Goal: Task Accomplishment & Management: Complete application form

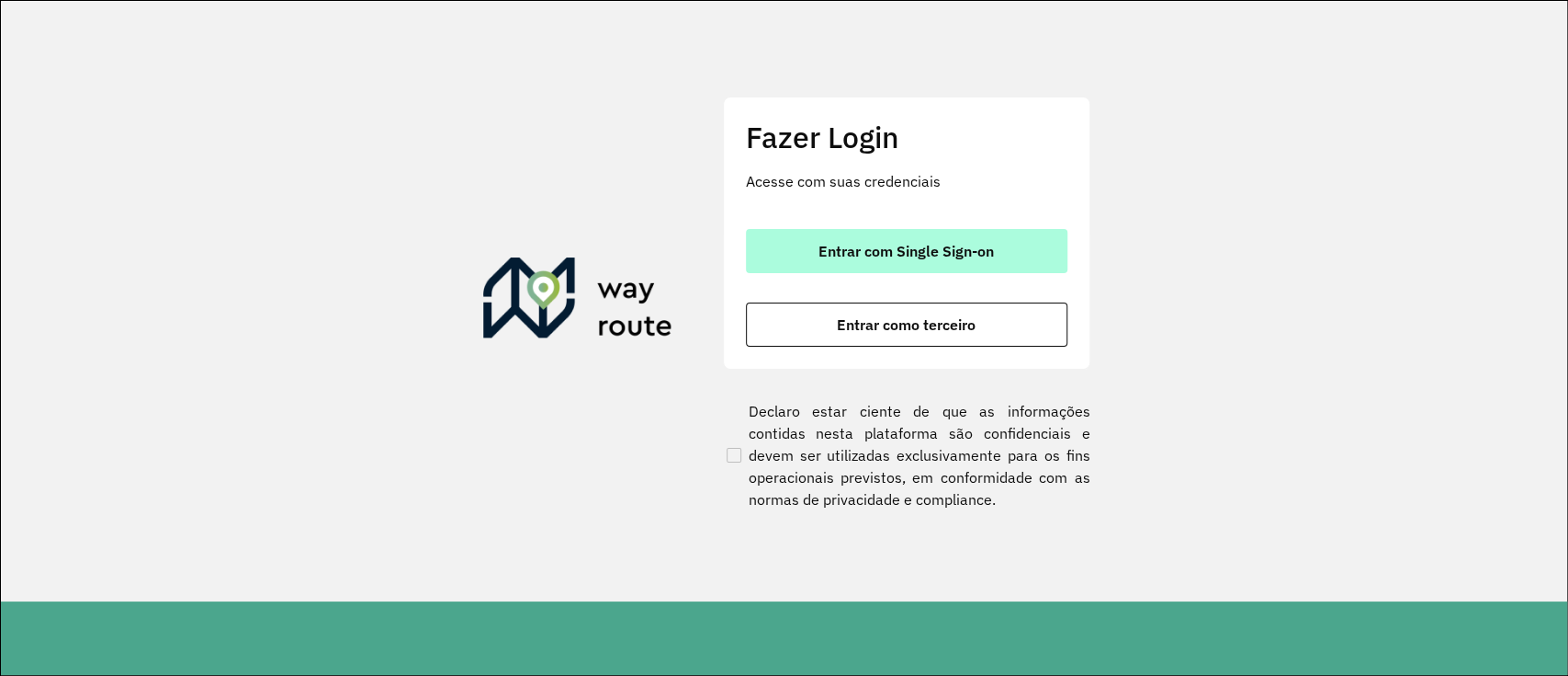
click at [933, 251] on span "Entrar com Single Sign-on" at bounding box center [906, 251] width 175 height 15
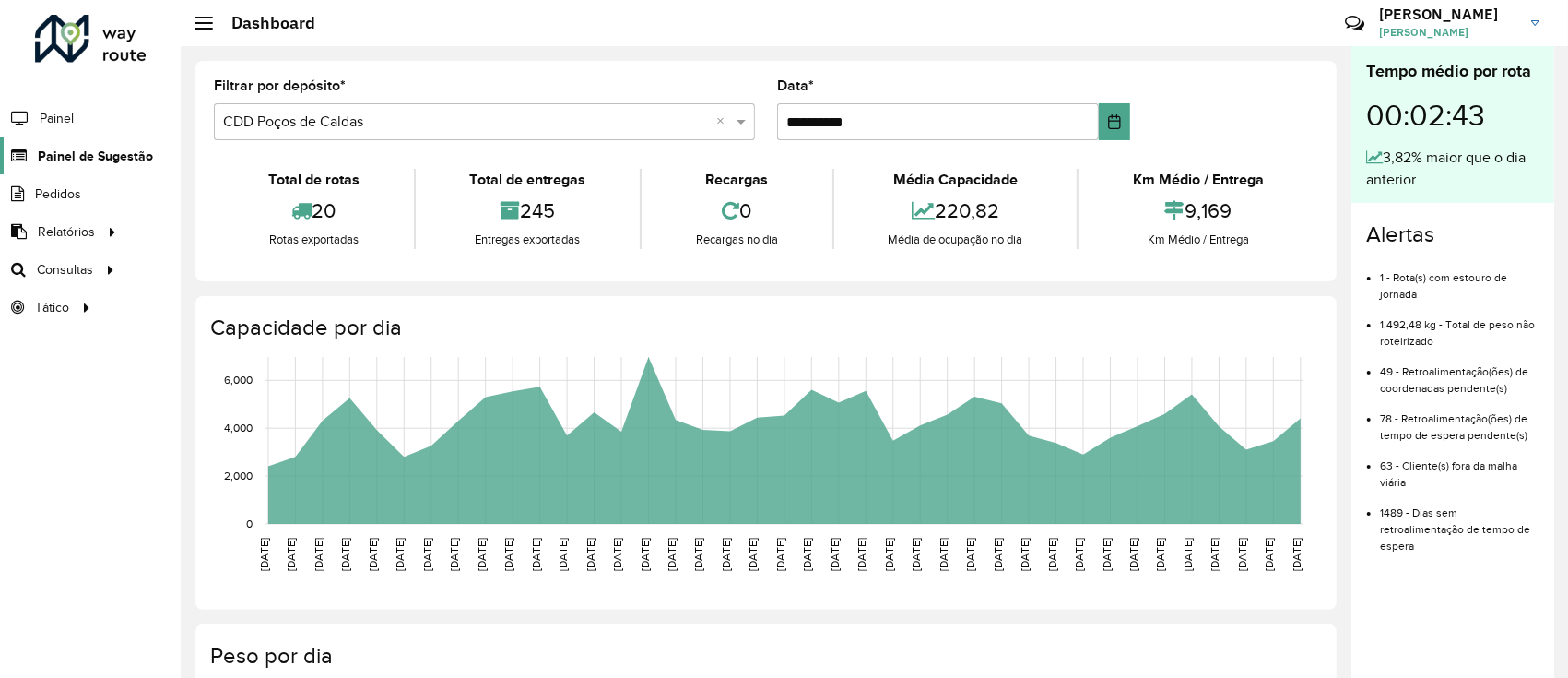
click at [116, 143] on link "Painel de Sugestão" at bounding box center [76, 156] width 153 height 37
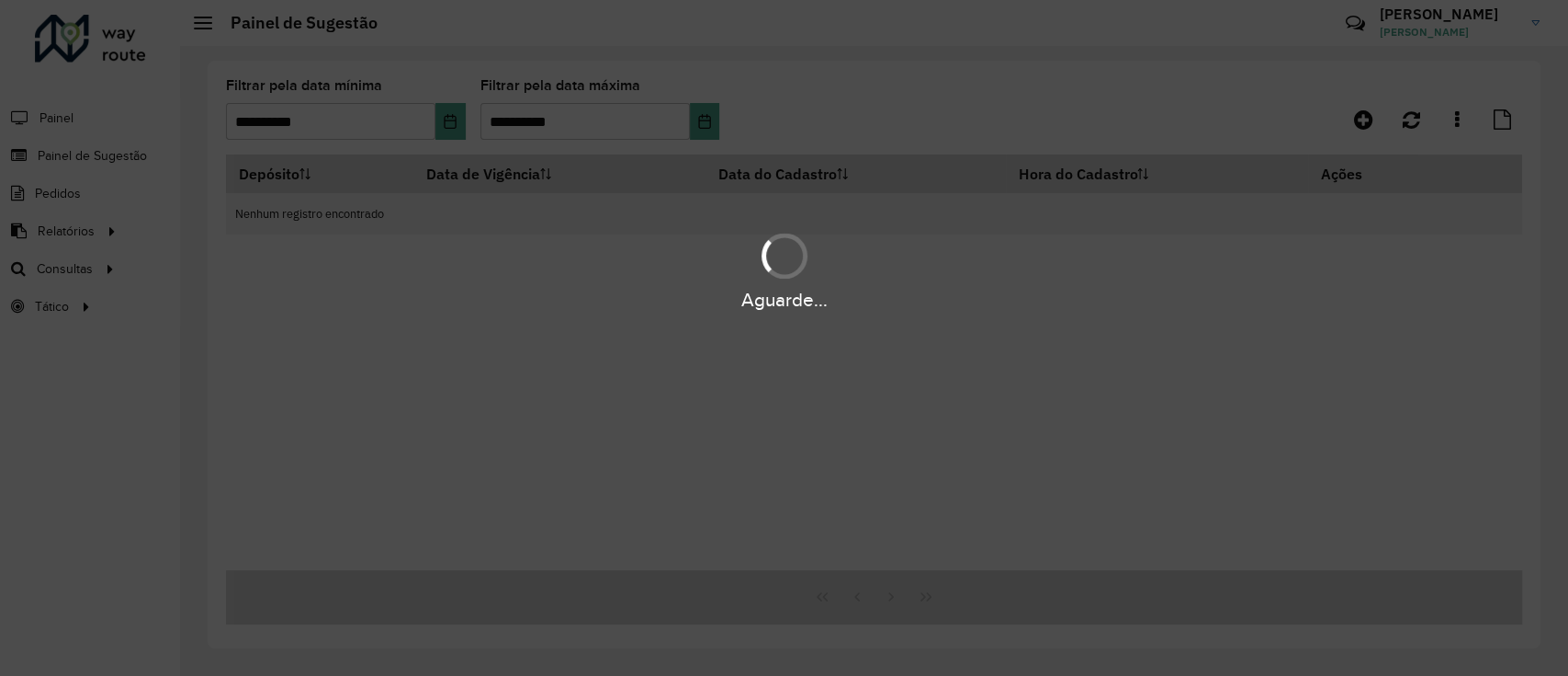
click at [854, 82] on div "Aguarde..." at bounding box center [784, 338] width 1568 height 676
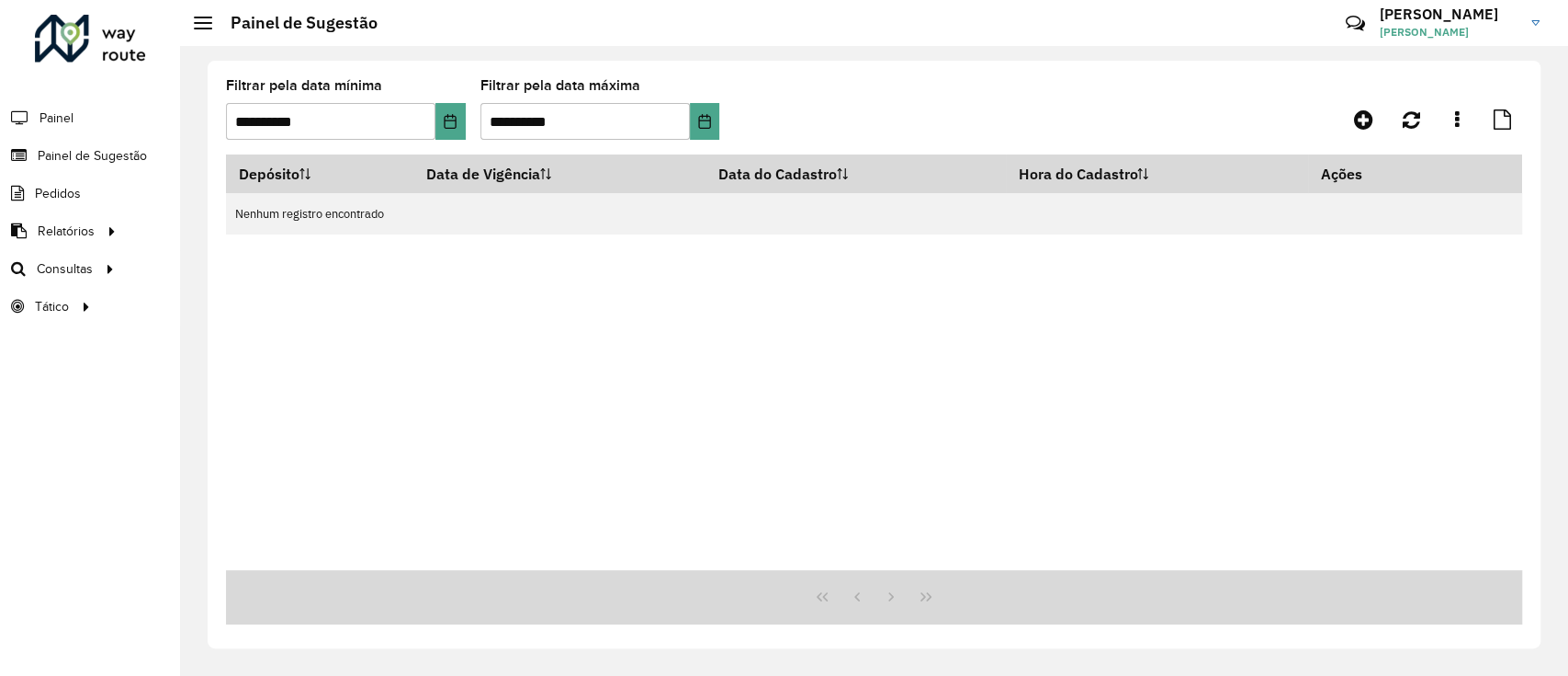
click at [480, 343] on div "Depósito Data de Vigência Data do Cadastro Hora do Cadastro Ações Nenhum regist…" at bounding box center [874, 362] width 1296 height 416
click at [63, 159] on span "Painel de Sugestão" at bounding box center [95, 155] width 115 height 19
click at [82, 152] on span "Painel de Sugestão" at bounding box center [95, 155] width 115 height 19
drag, startPoint x: 1363, startPoint y: 120, endPoint x: 1361, endPoint y: 135, distance: 15.1
click at [1364, 120] on icon at bounding box center [1364, 119] width 19 height 22
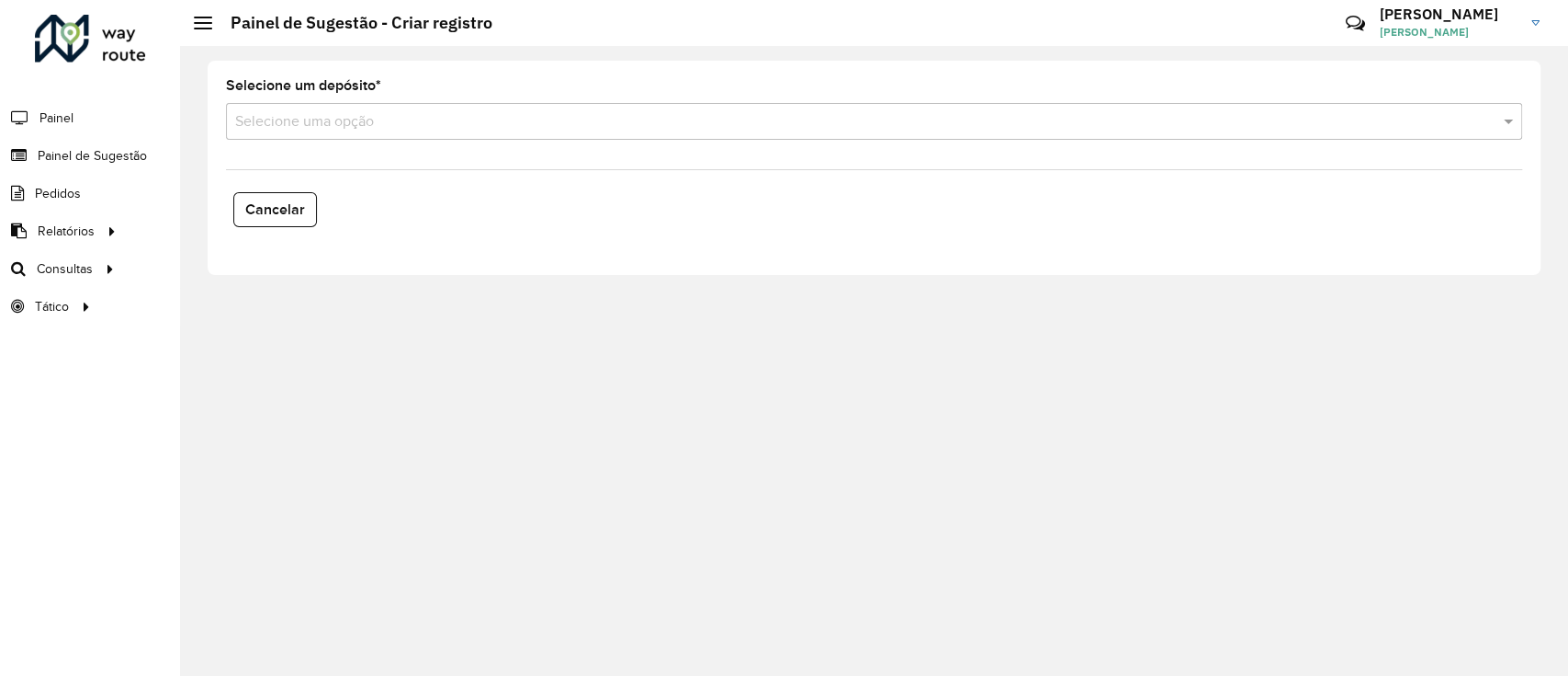
click at [412, 121] on input "text" at bounding box center [856, 121] width 1242 height 22
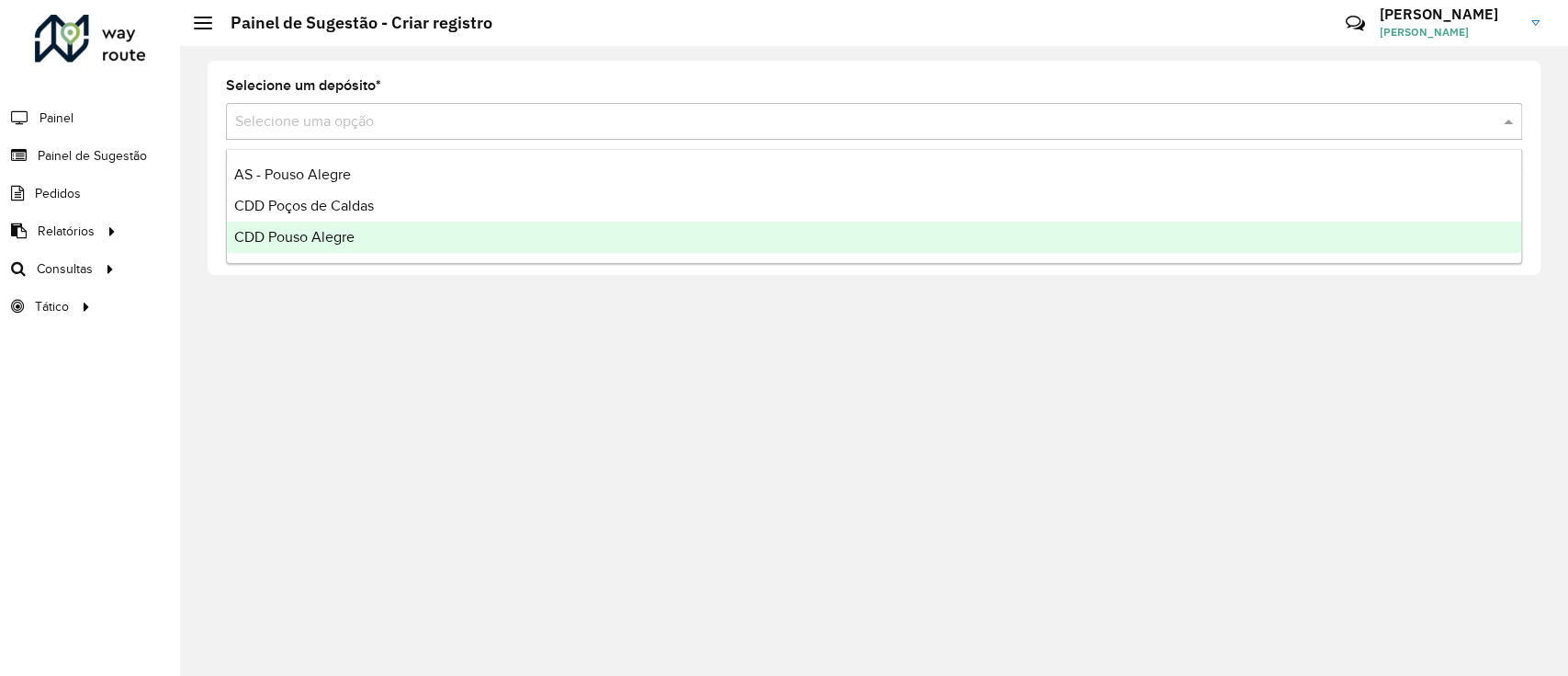
click at [365, 237] on div "CDD Pouso Alegre" at bounding box center [874, 237] width 1295 height 31
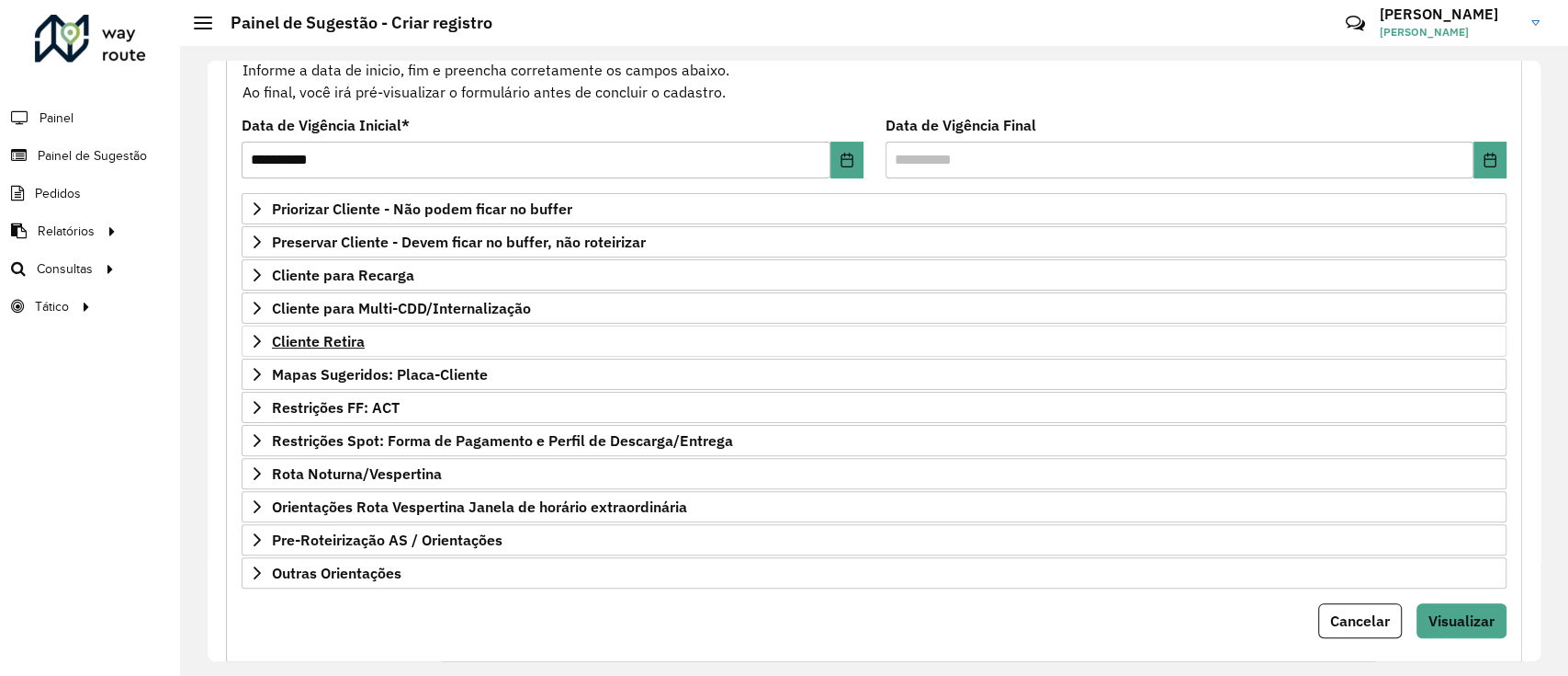
scroll to position [237, 0]
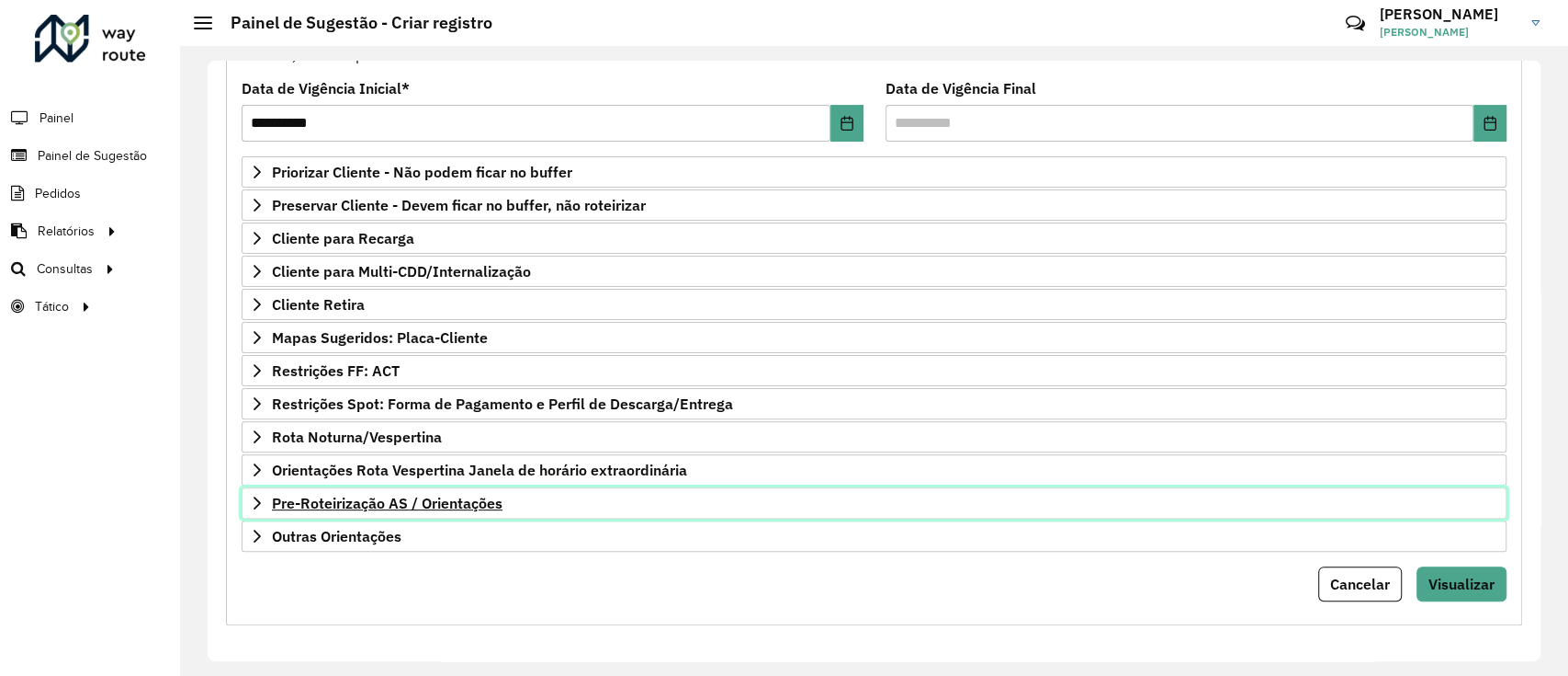
click at [394, 507] on span "Pre-Roteirização AS / Orientações" at bounding box center [387, 503] width 231 height 15
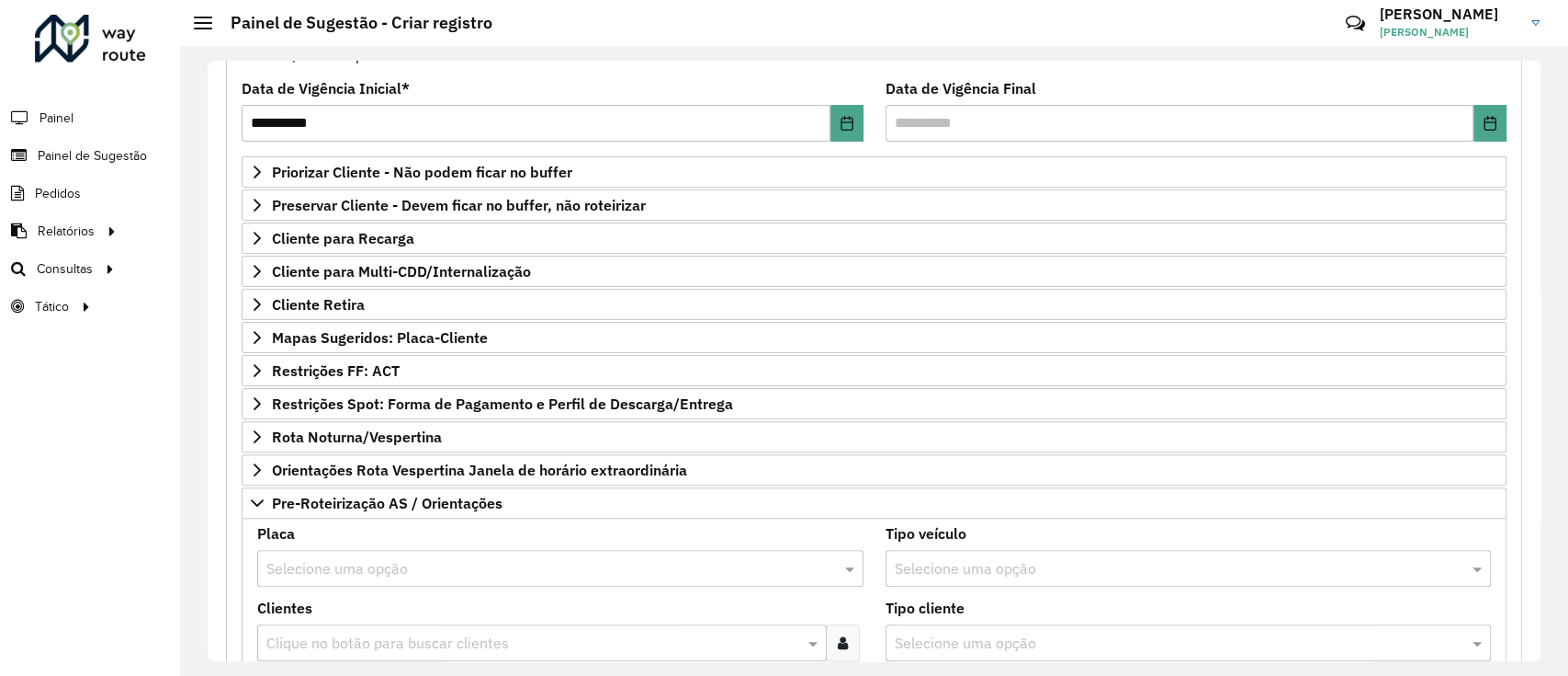
click at [387, 572] on input "text" at bounding box center [542, 568] width 552 height 22
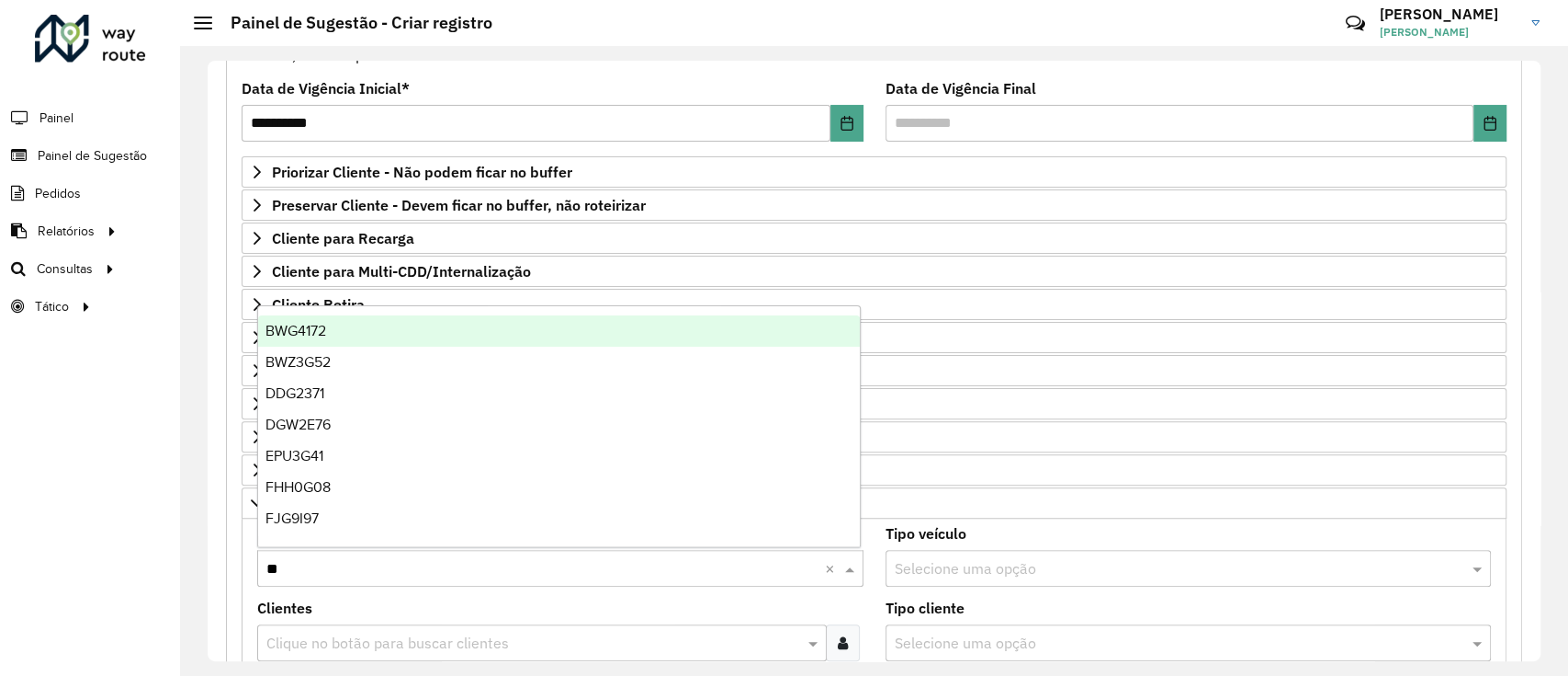
type input "***"
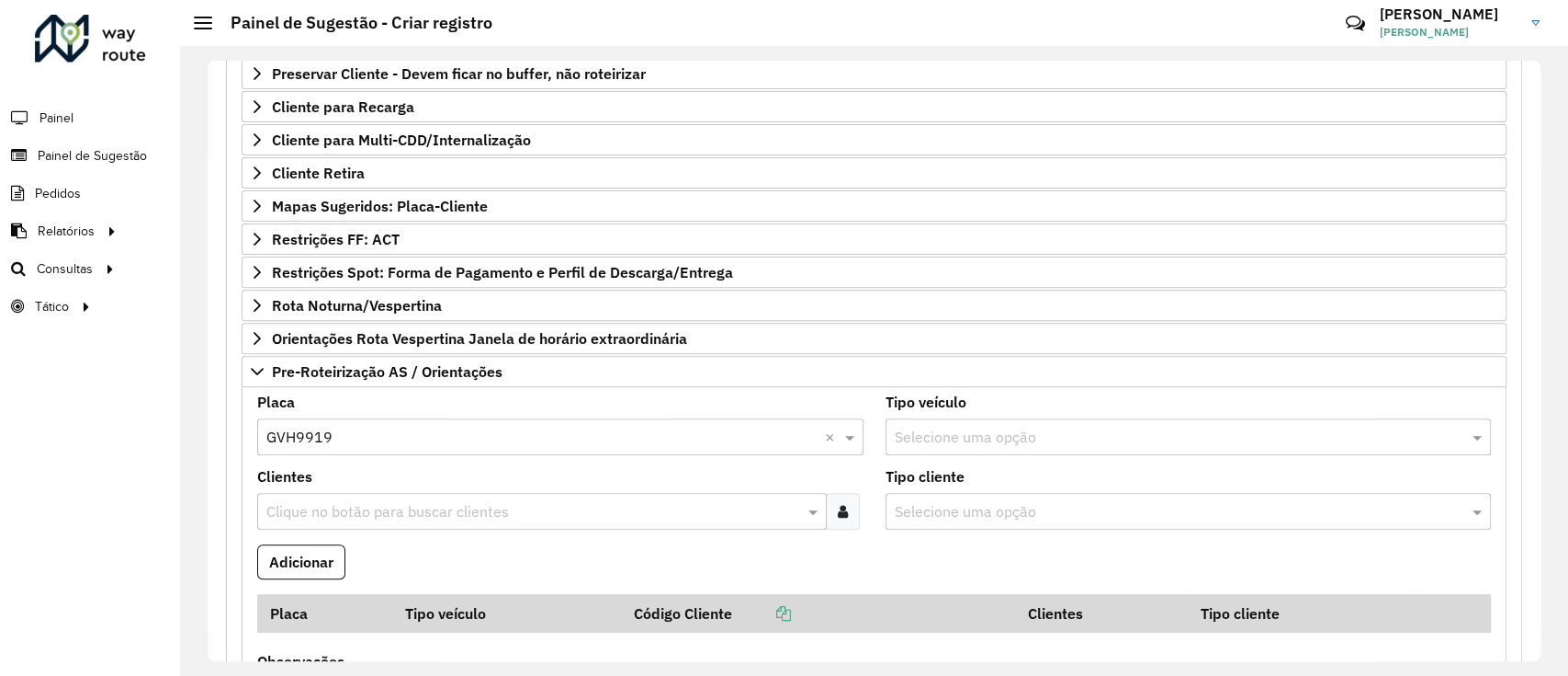
scroll to position [604, 0]
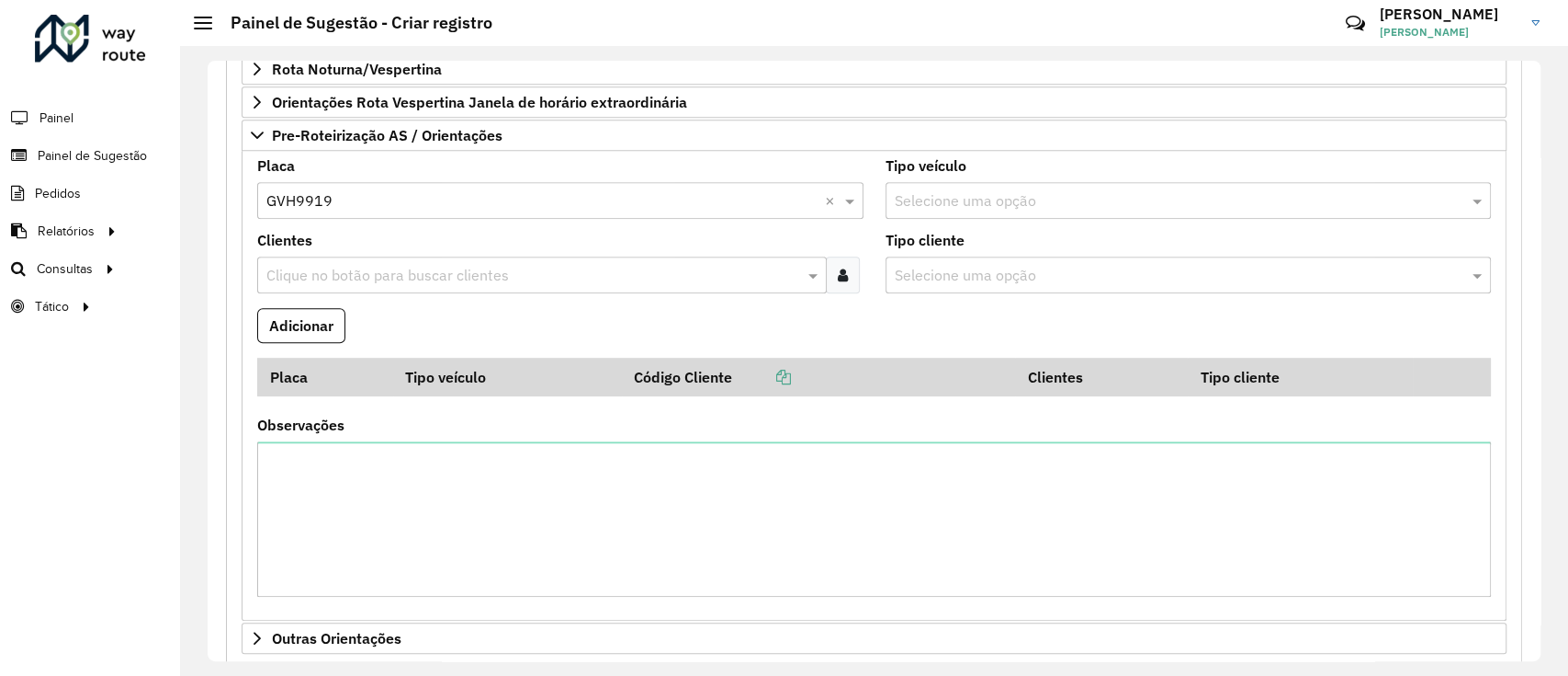
click at [524, 265] on input "text" at bounding box center [533, 276] width 542 height 22
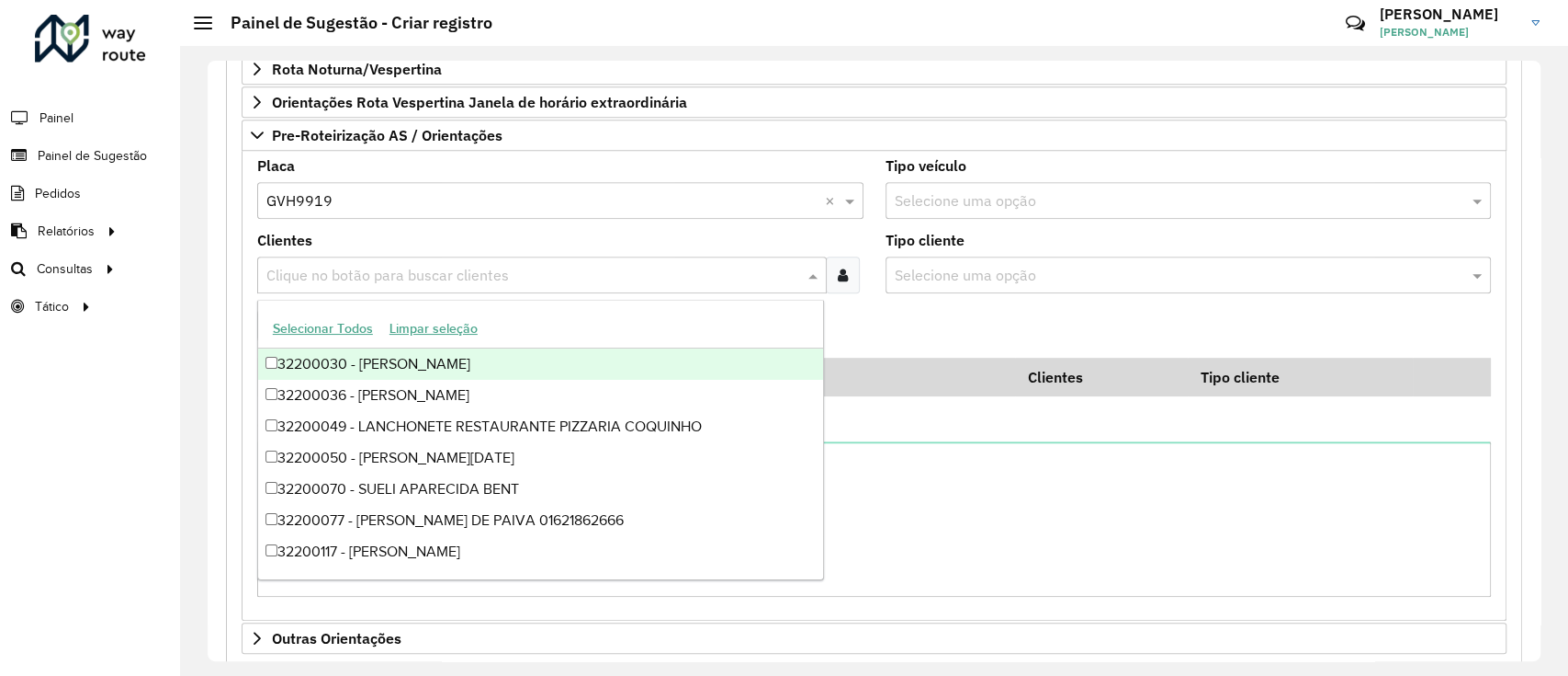
paste input "***"
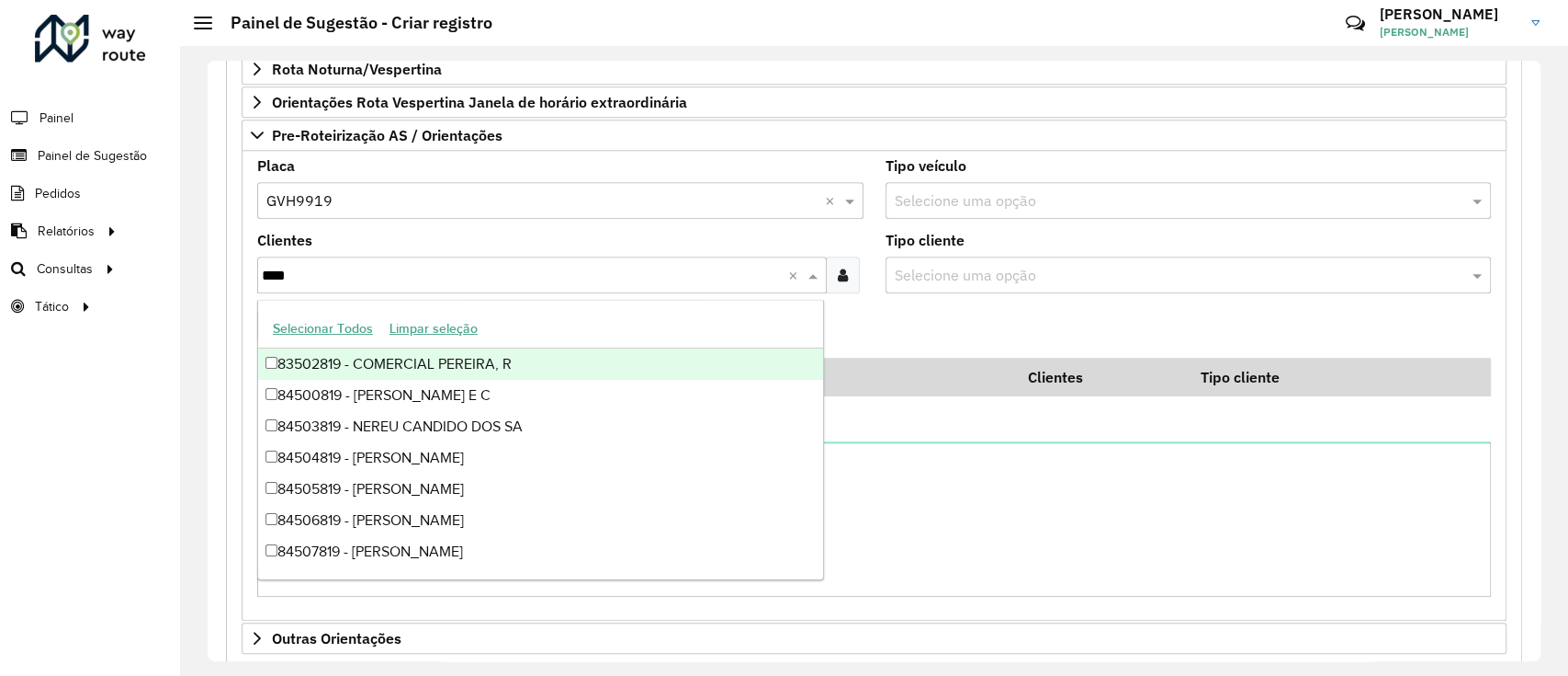
type input "*****"
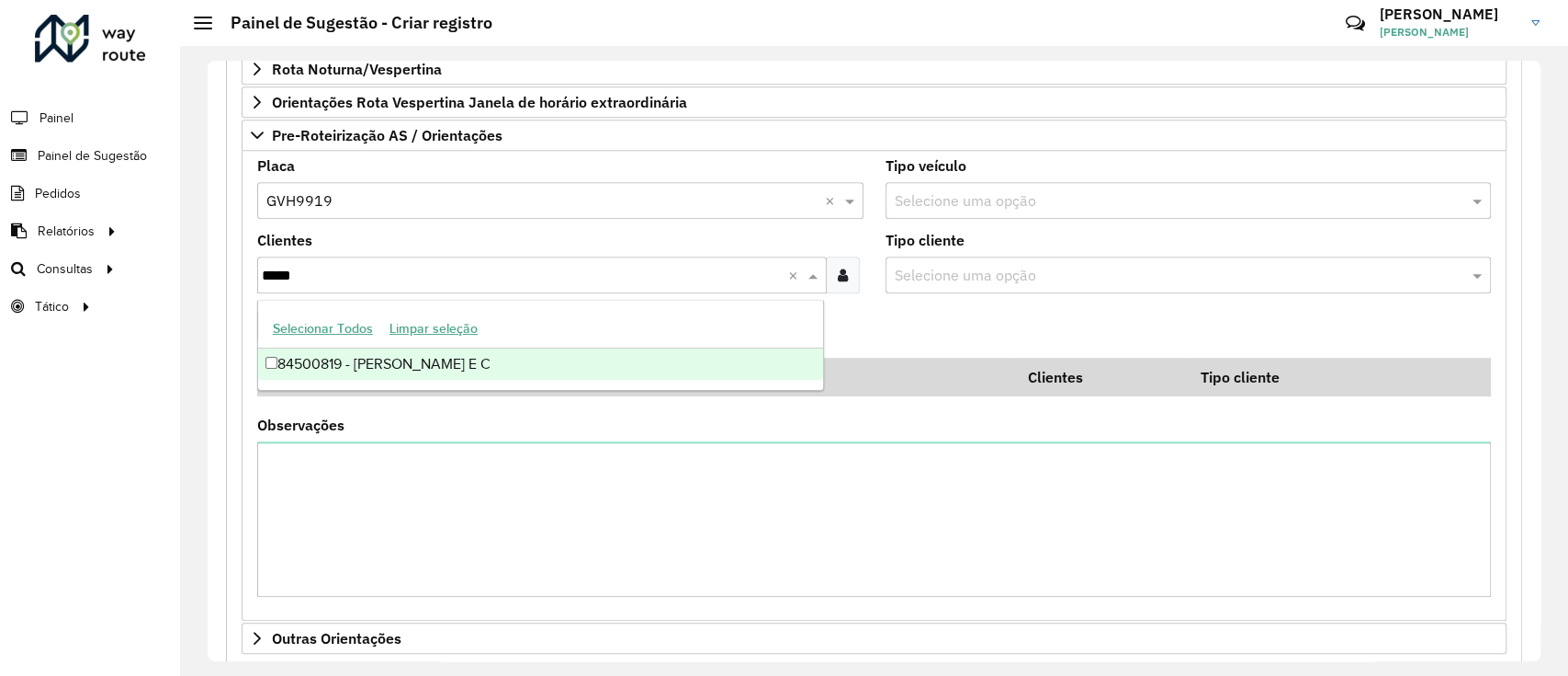
click at [451, 359] on div "84500819 - [PERSON_NAME] E C" at bounding box center [540, 364] width 565 height 31
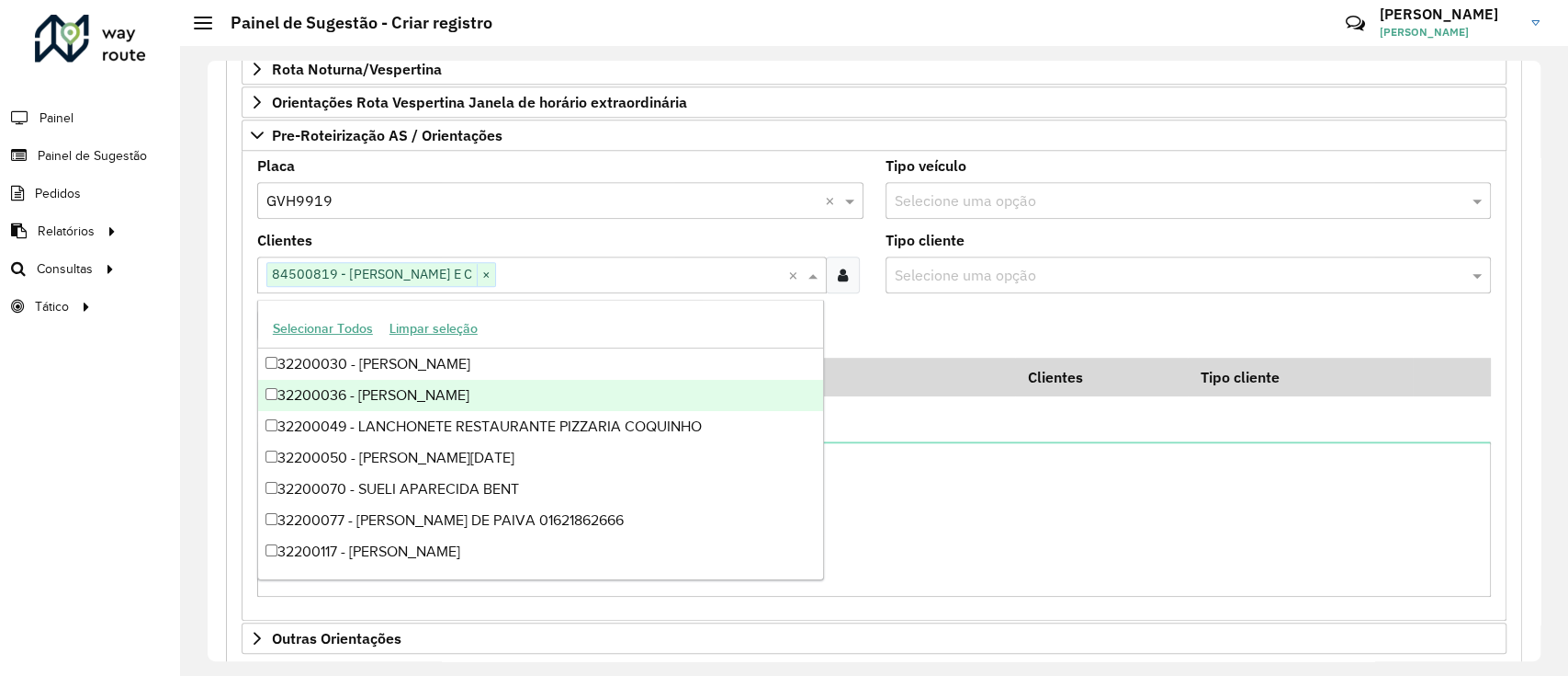
click at [44, 419] on div "Roteirizador AmbevTech Painel Painel de Sugestão Pedidos Relatórios Clientes Cl…" at bounding box center [90, 338] width 180 height 676
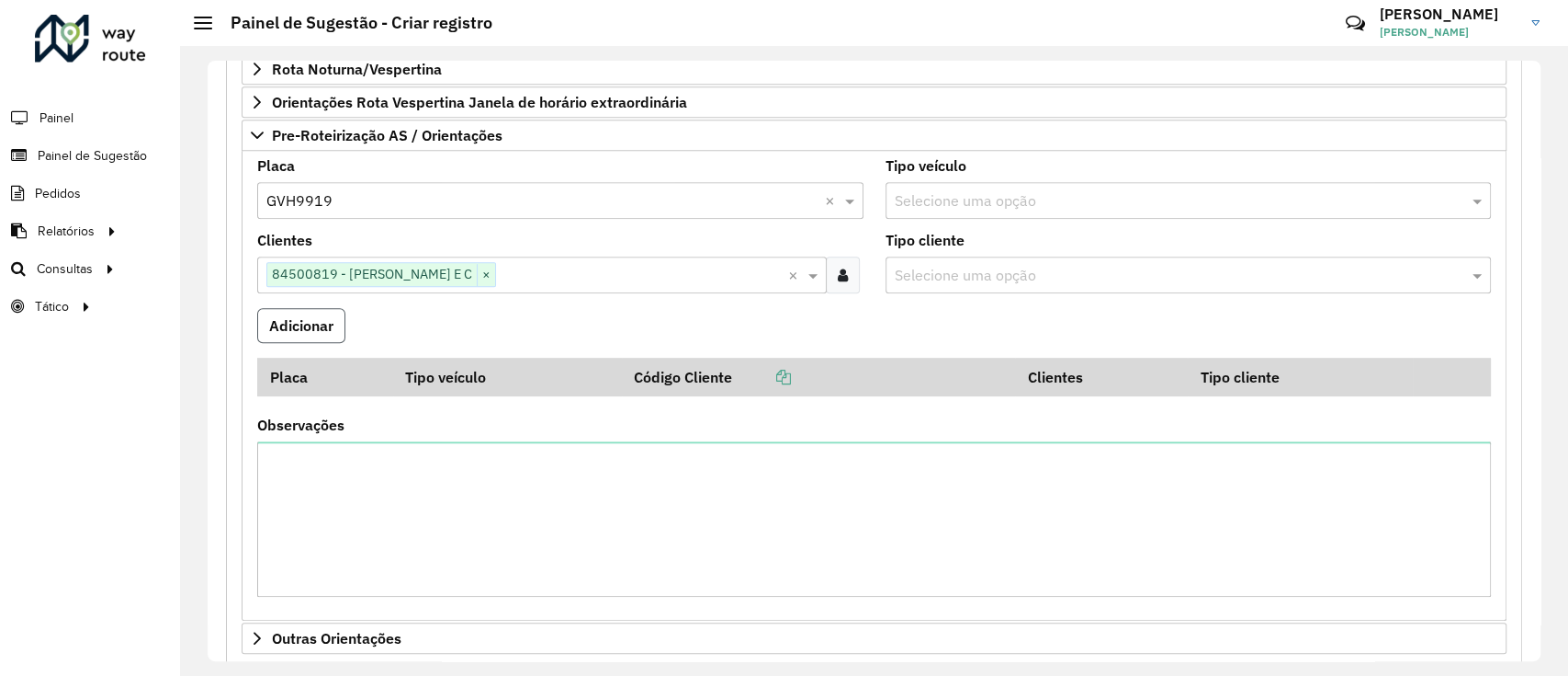
click at [301, 308] on button "Adicionar" at bounding box center [301, 325] width 88 height 35
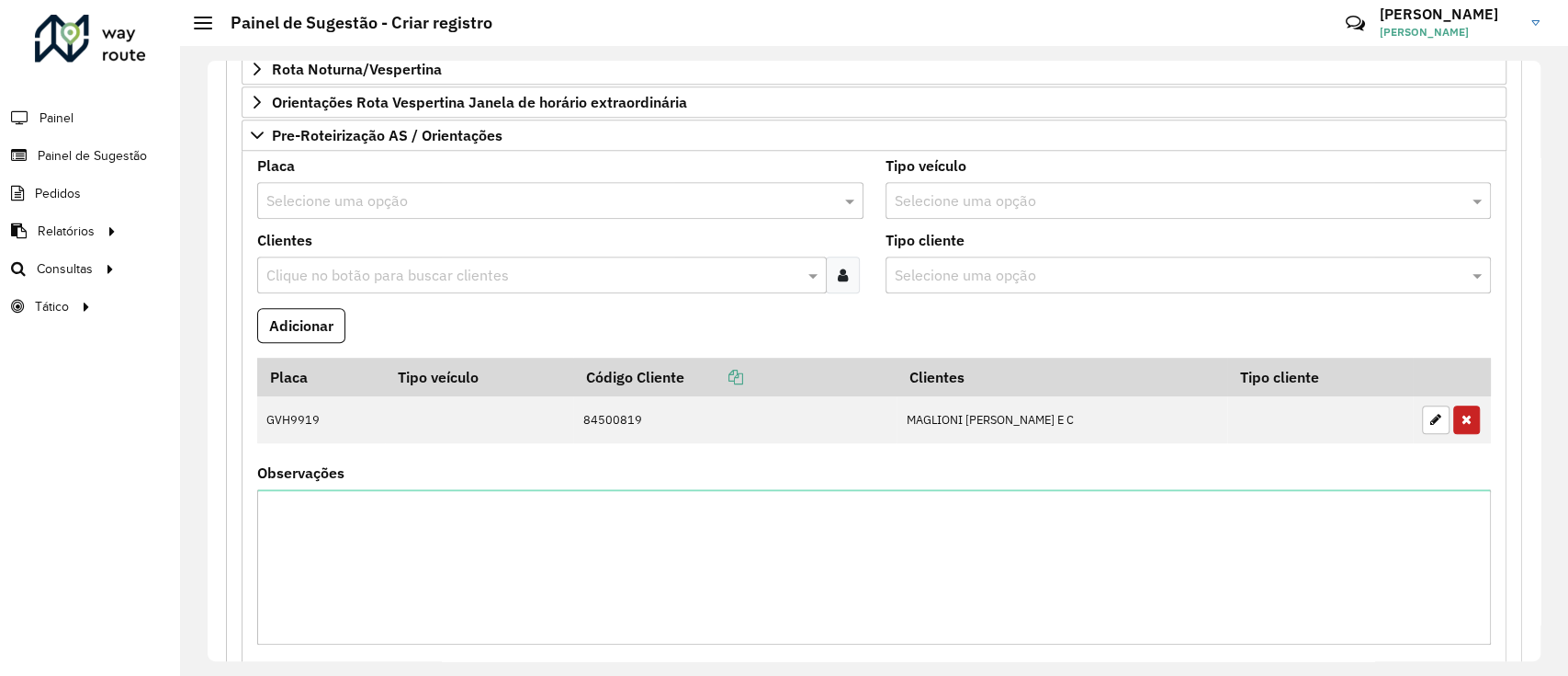
click at [360, 190] on input "text" at bounding box center [542, 201] width 552 height 22
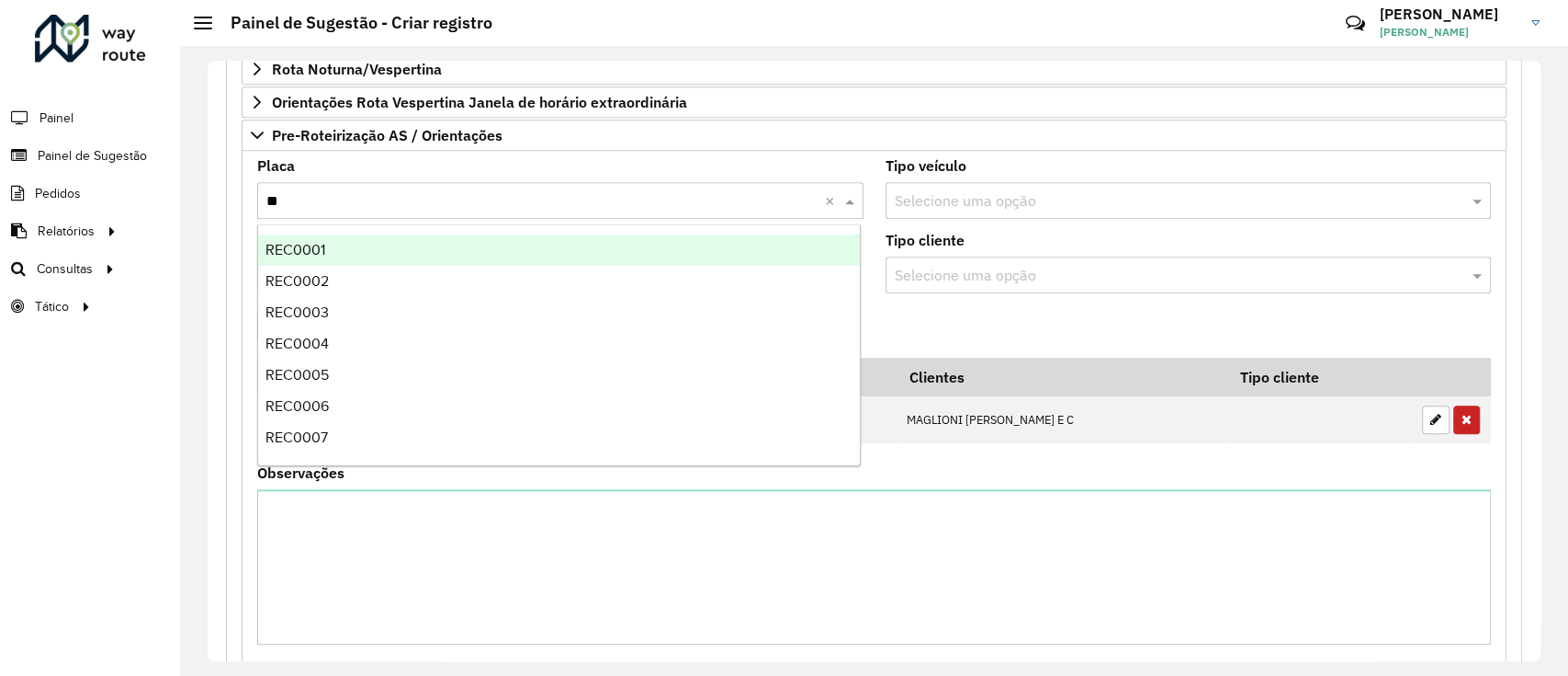
type input "***"
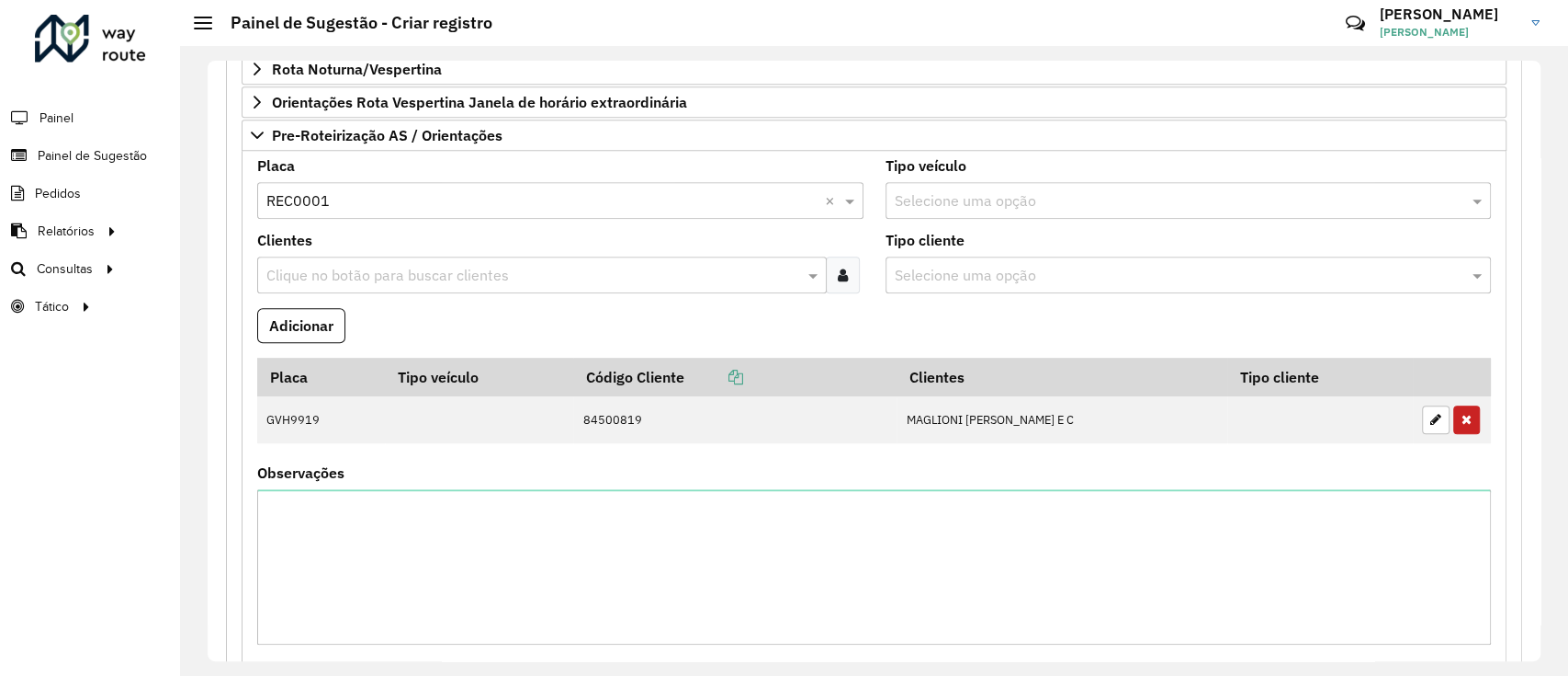
click at [473, 271] on input "text" at bounding box center [533, 276] width 542 height 22
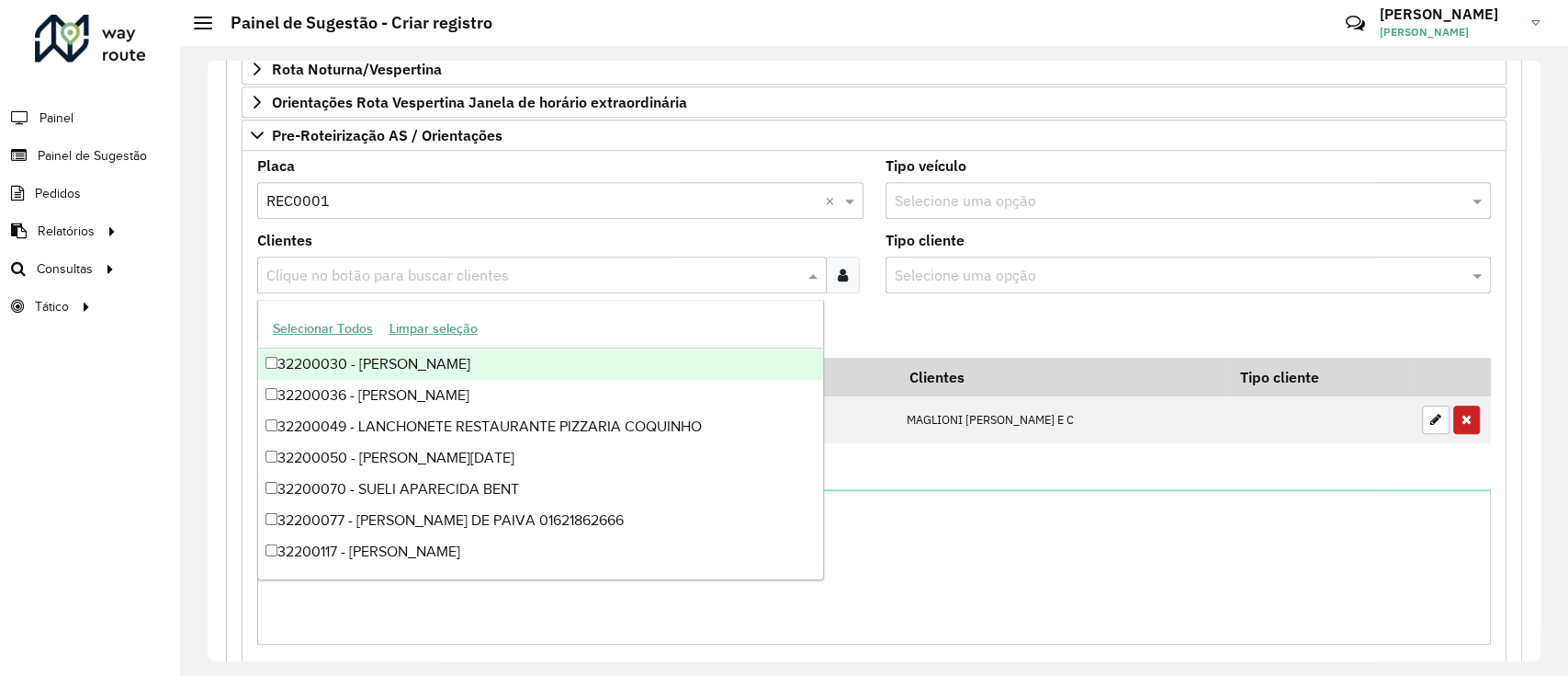
paste input "***"
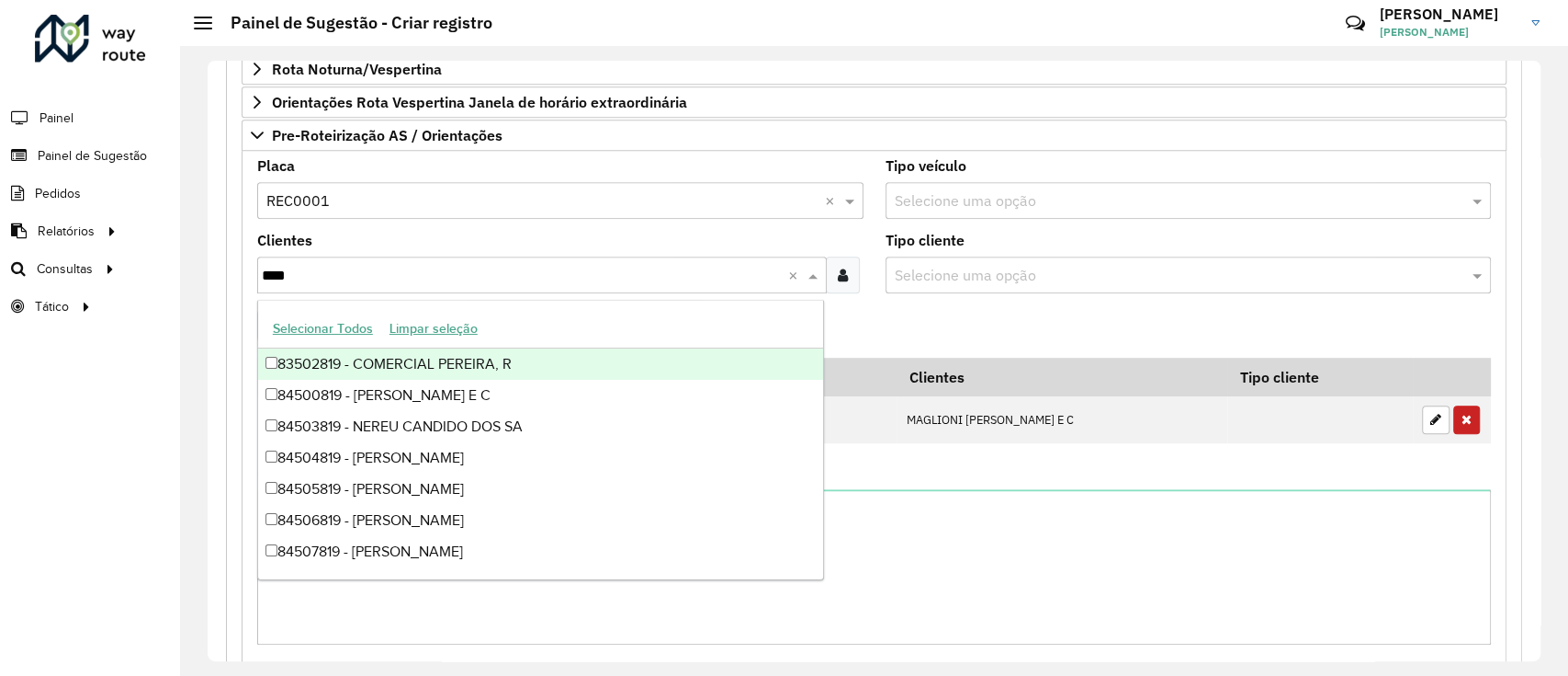
type input "*****"
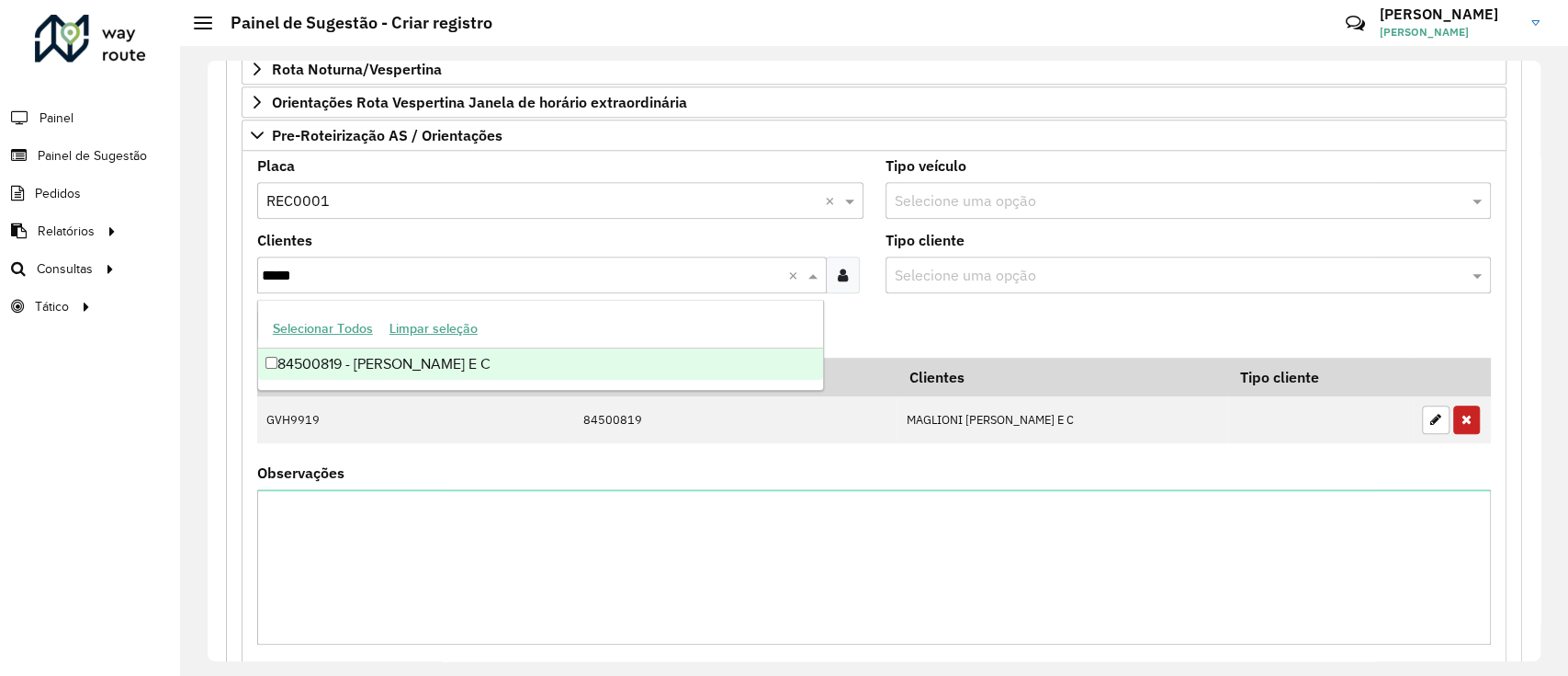
click at [507, 351] on div "84500819 - [PERSON_NAME] E C" at bounding box center [540, 364] width 565 height 31
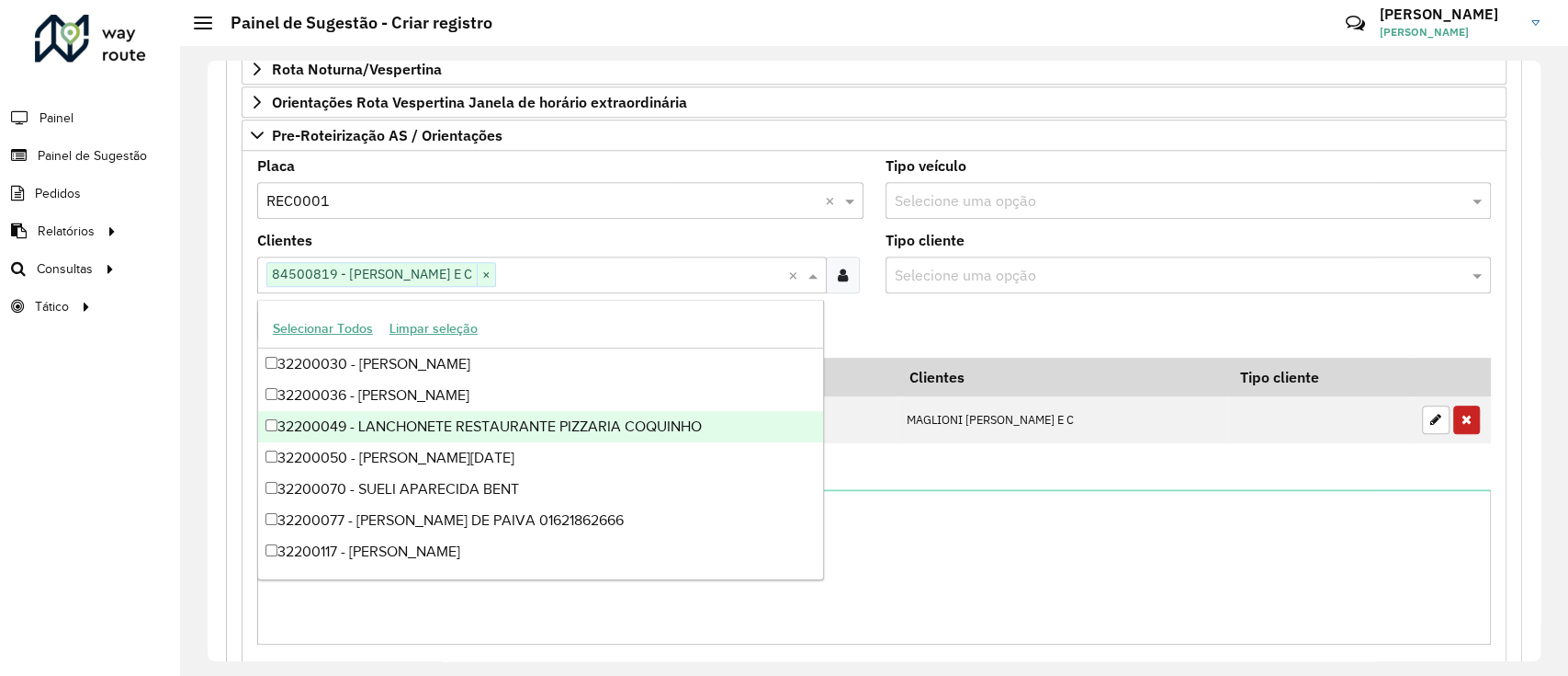
click at [31, 453] on div "Roteirizador AmbevTech Painel Painel de Sugestão Pedidos Relatórios Clientes Cl…" at bounding box center [90, 338] width 180 height 676
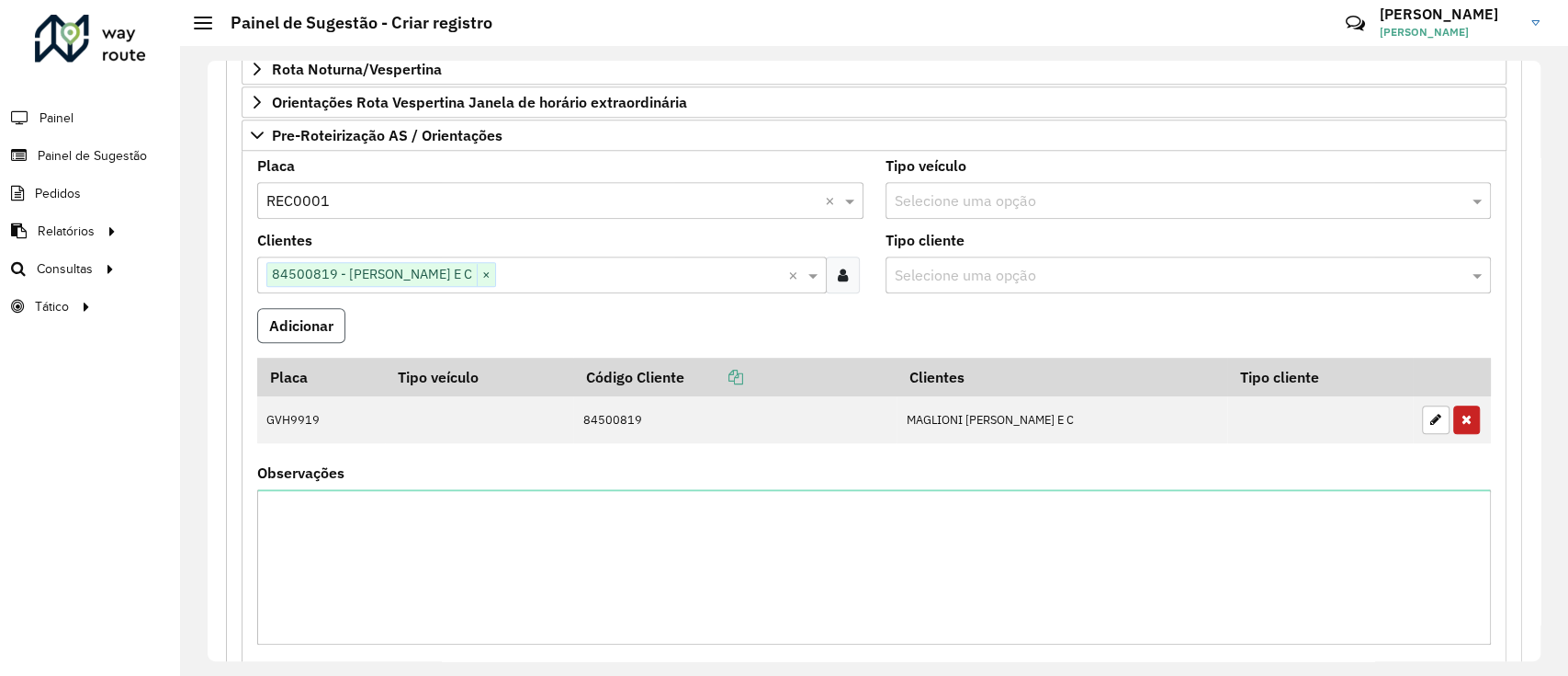
click at [315, 336] on button "Adicionar" at bounding box center [301, 325] width 88 height 35
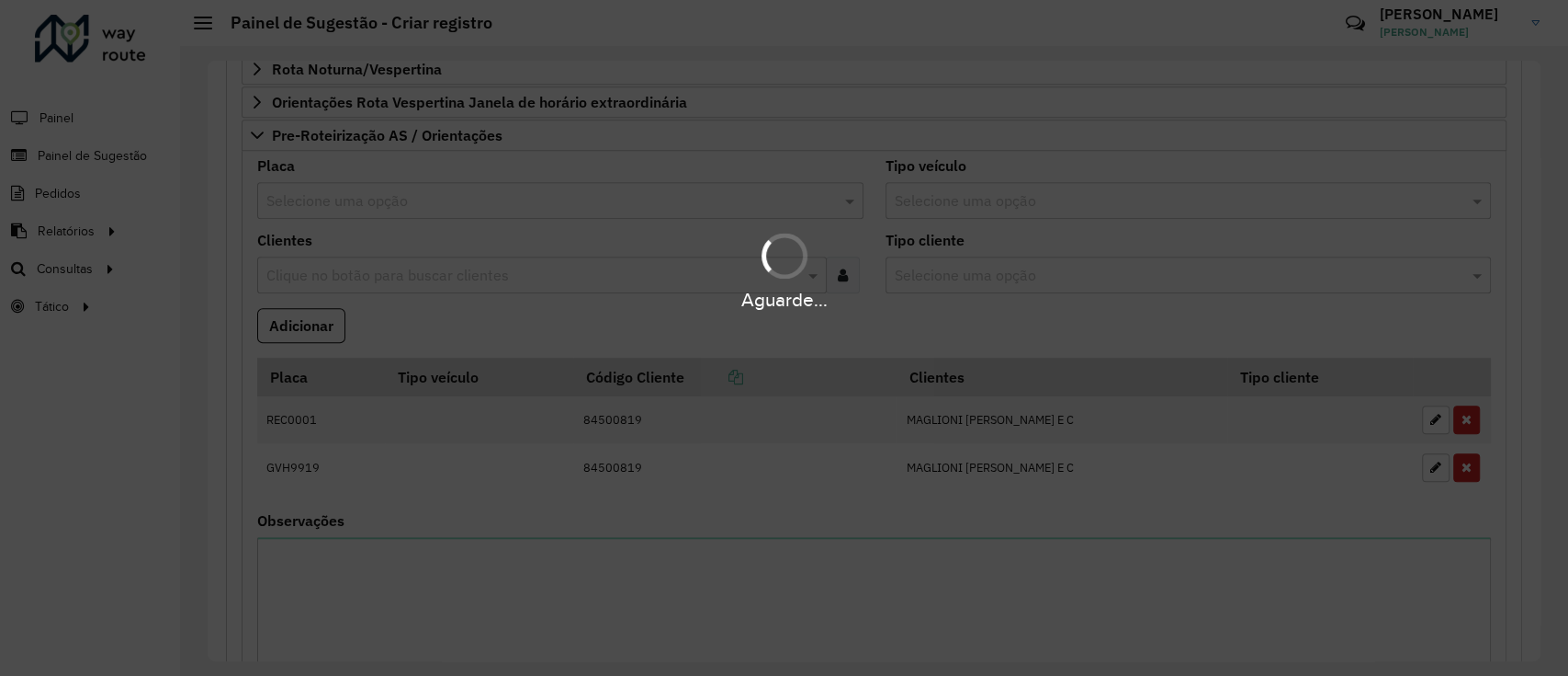
click at [31, 530] on hb-app "**********" at bounding box center [784, 338] width 1568 height 676
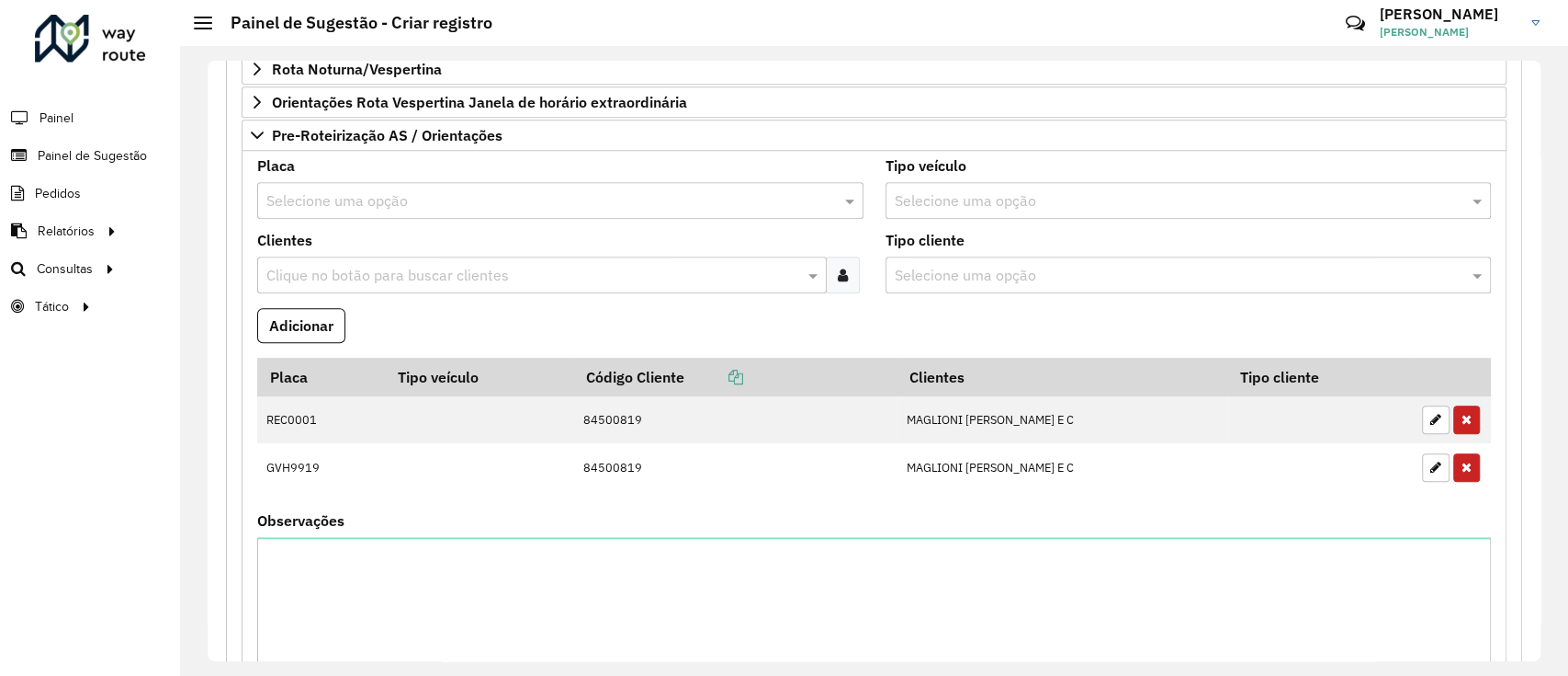
click at [0, 435] on div "Roteirizador AmbevTech Painel Painel de Sugestão Pedidos Relatórios Clientes Cl…" at bounding box center [90, 338] width 180 height 676
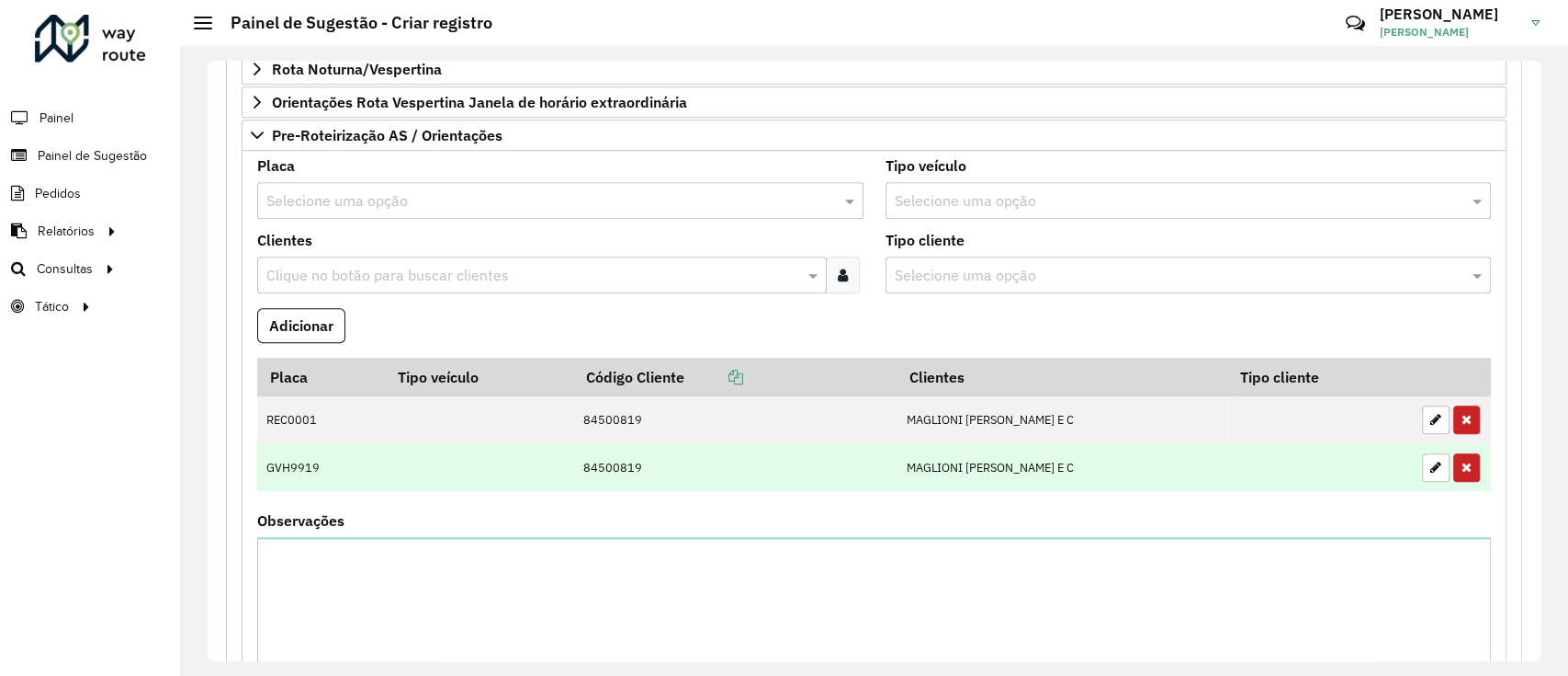
scroll to position [114, 0]
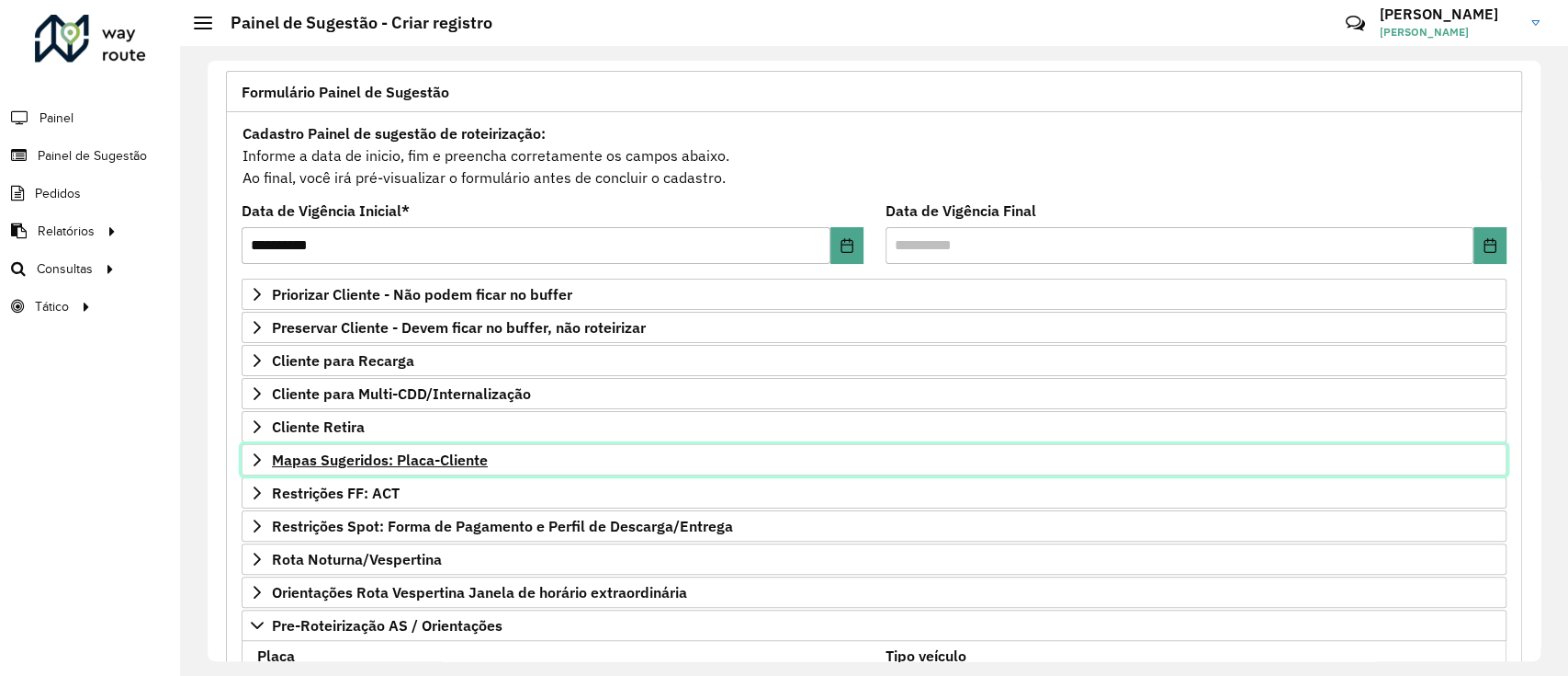
click at [373, 459] on span "Mapas Sugeridos: Placa-Cliente" at bounding box center [379, 460] width 216 height 15
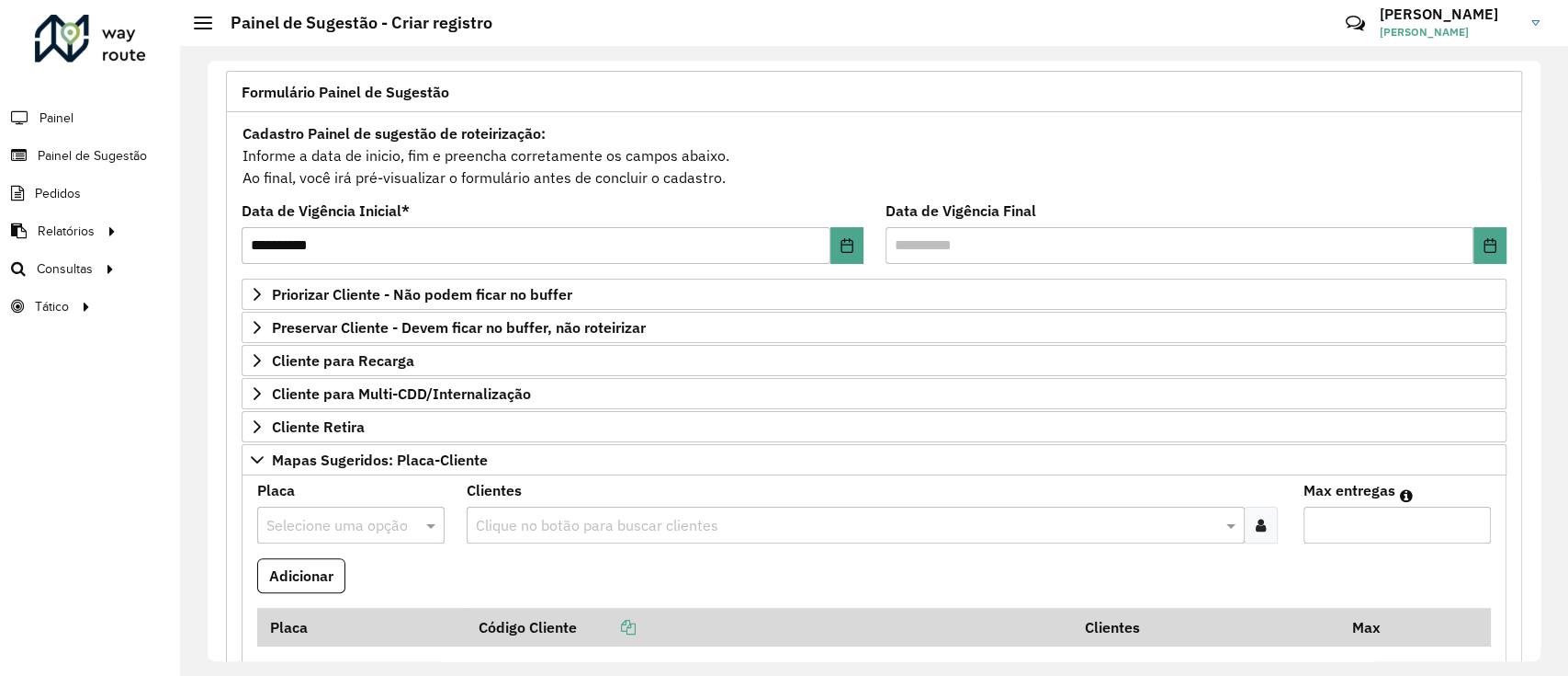
click at [350, 521] on input "text" at bounding box center [333, 525] width 132 height 22
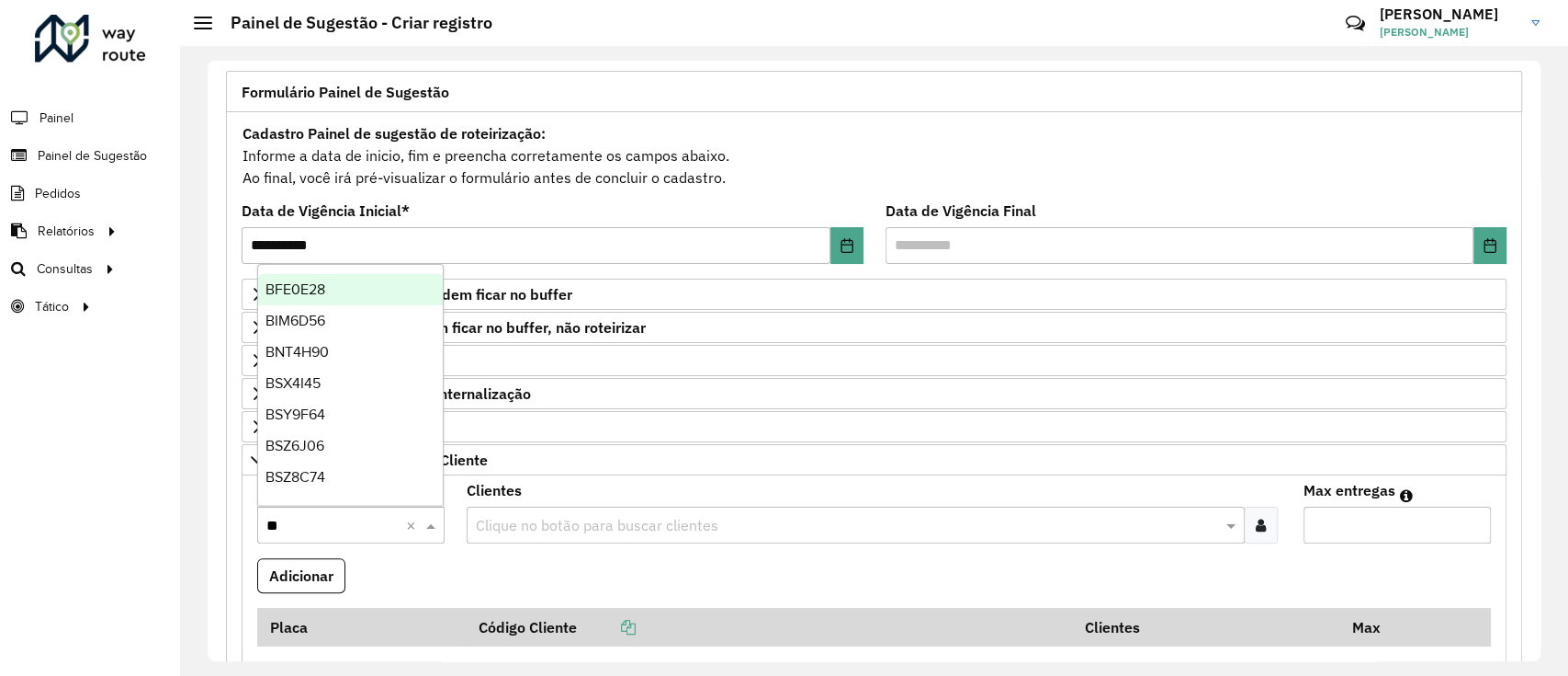
type input "***"
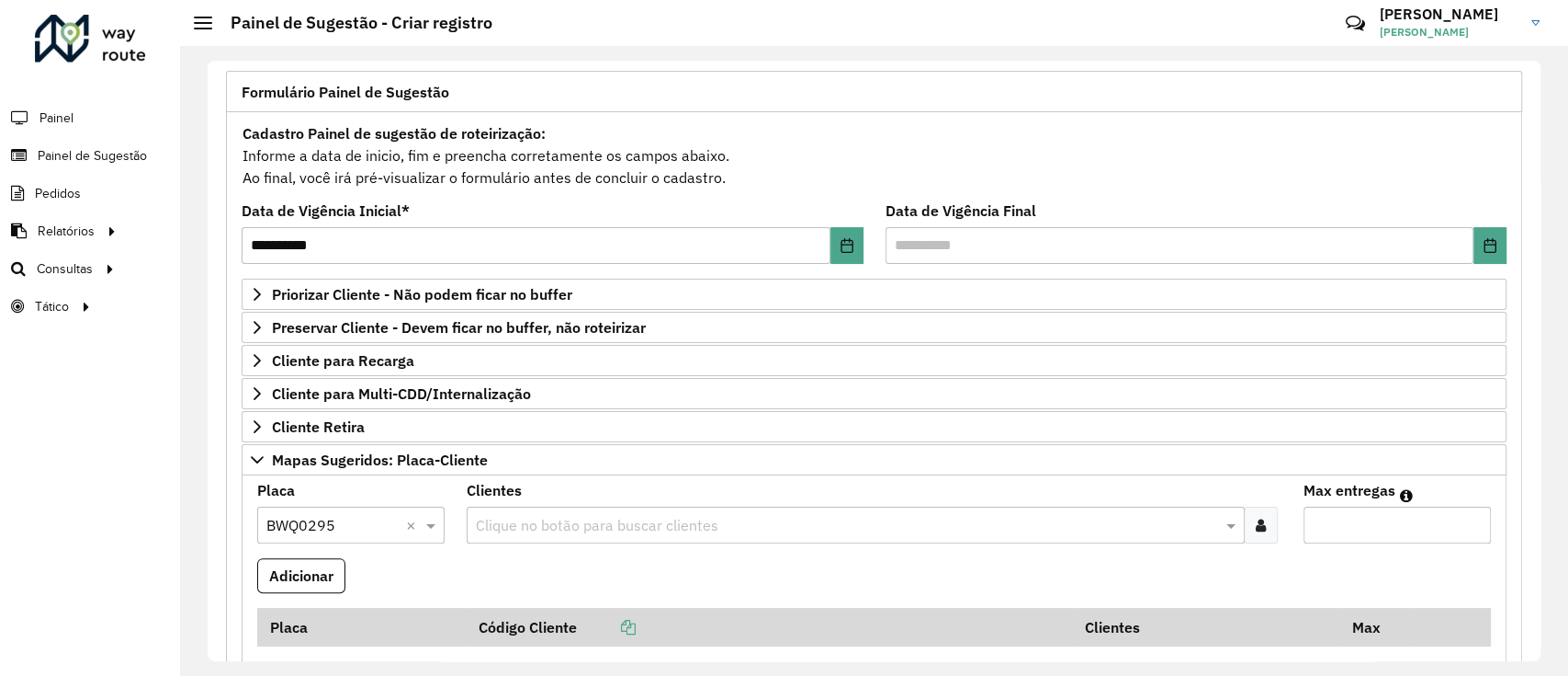
click at [1258, 507] on div at bounding box center [1261, 525] width 34 height 37
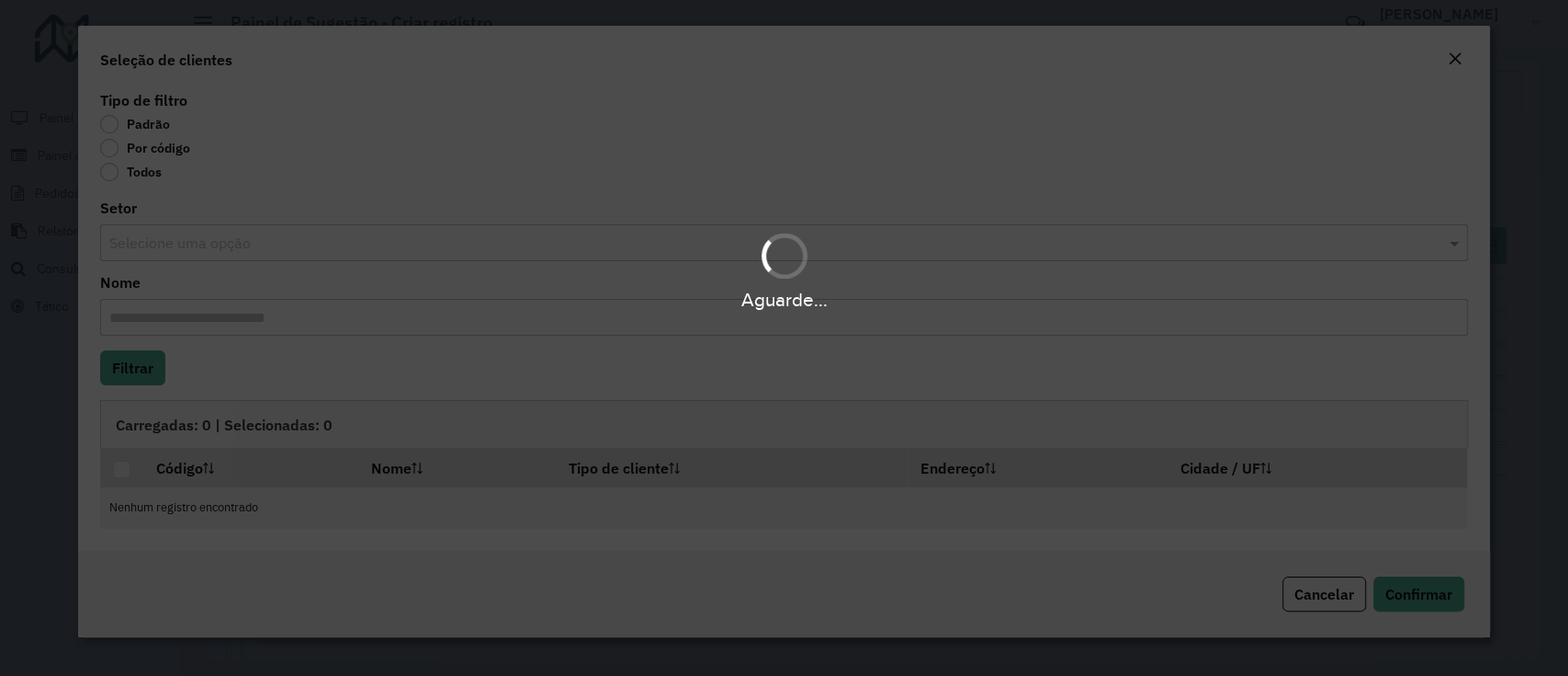
click at [128, 160] on div "Aguarde..." at bounding box center [784, 338] width 1568 height 676
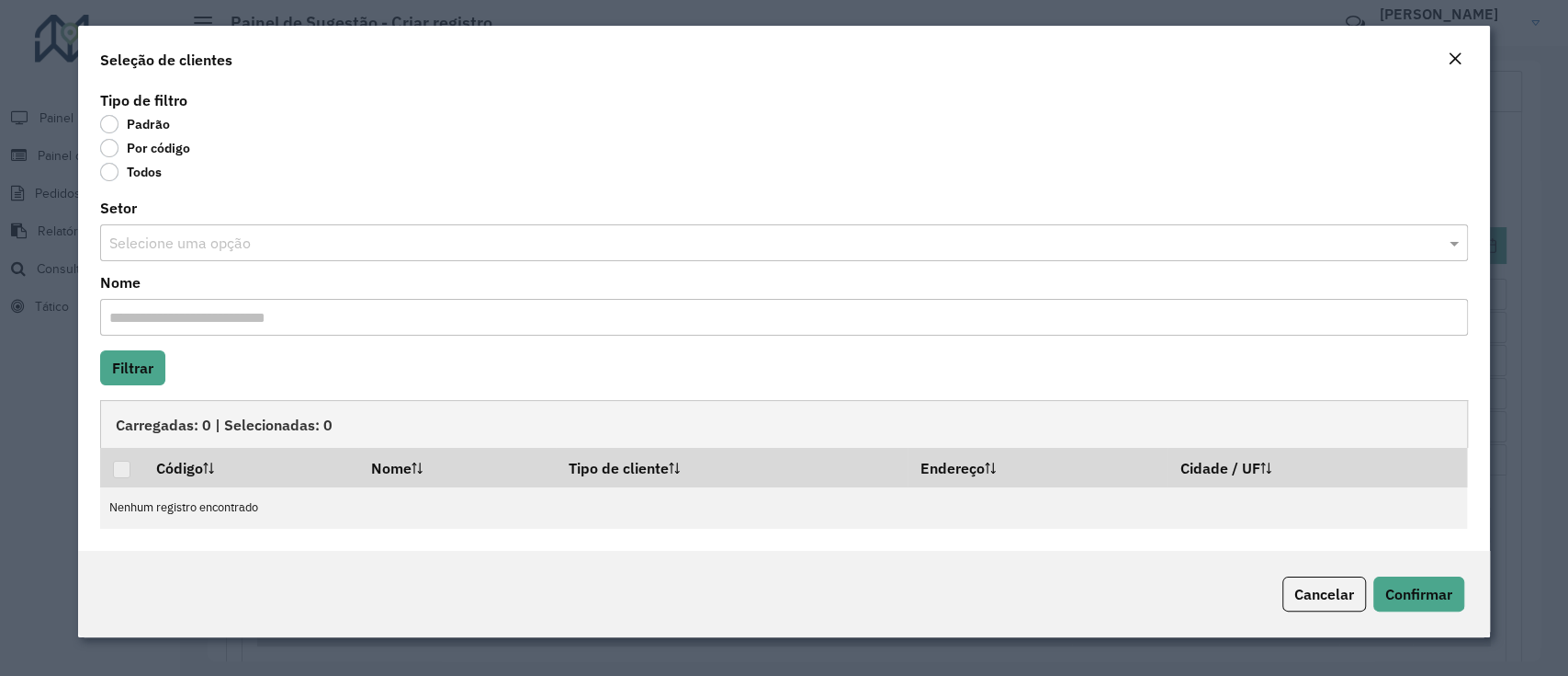
click at [147, 143] on label "Por código" at bounding box center [145, 148] width 90 height 18
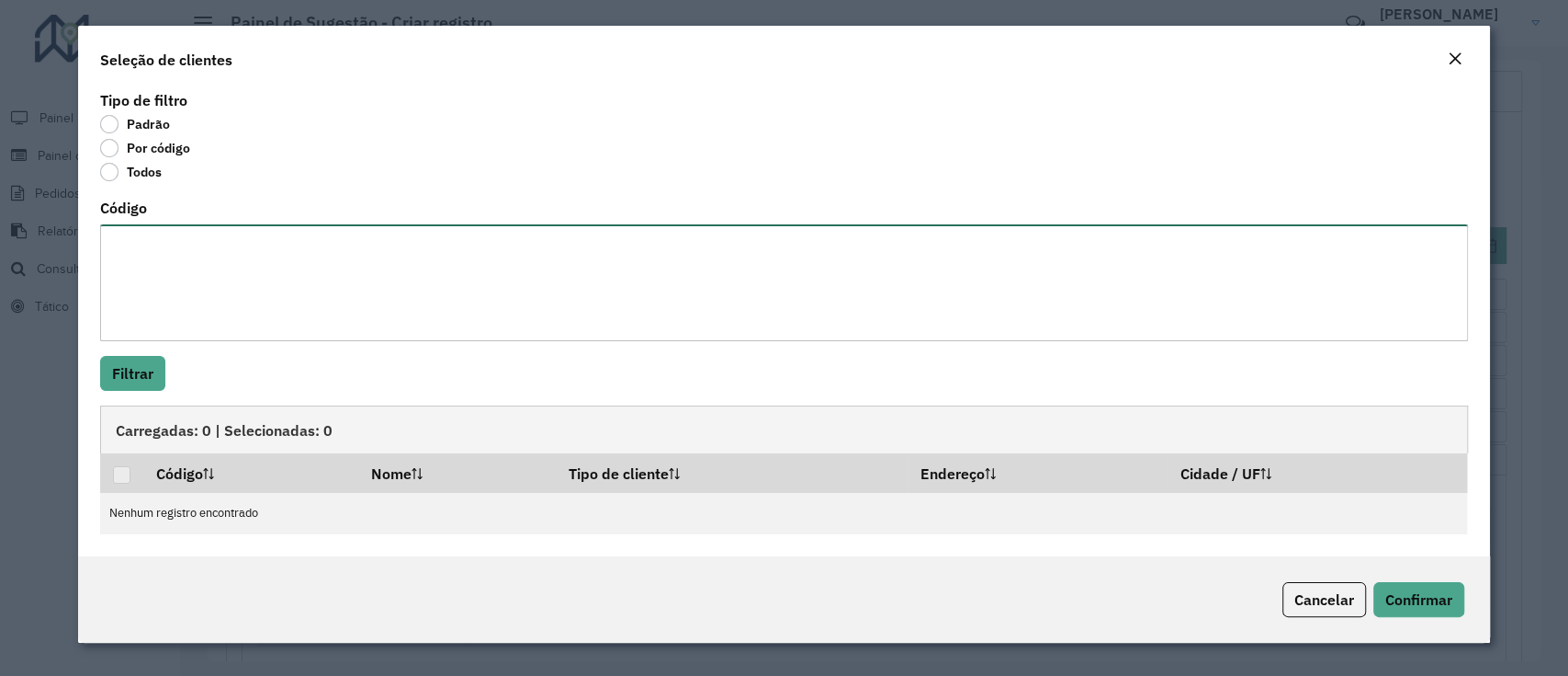
click at [167, 291] on textarea "Código" at bounding box center [784, 282] width 1367 height 116
paste textarea "***** ***** **** ***** ***** **** **** **** **** ***** **** **** **** **** ****…"
type textarea "***** ***** **** ***** ***** **** **** **** **** ***** **** **** **** **** ****…"
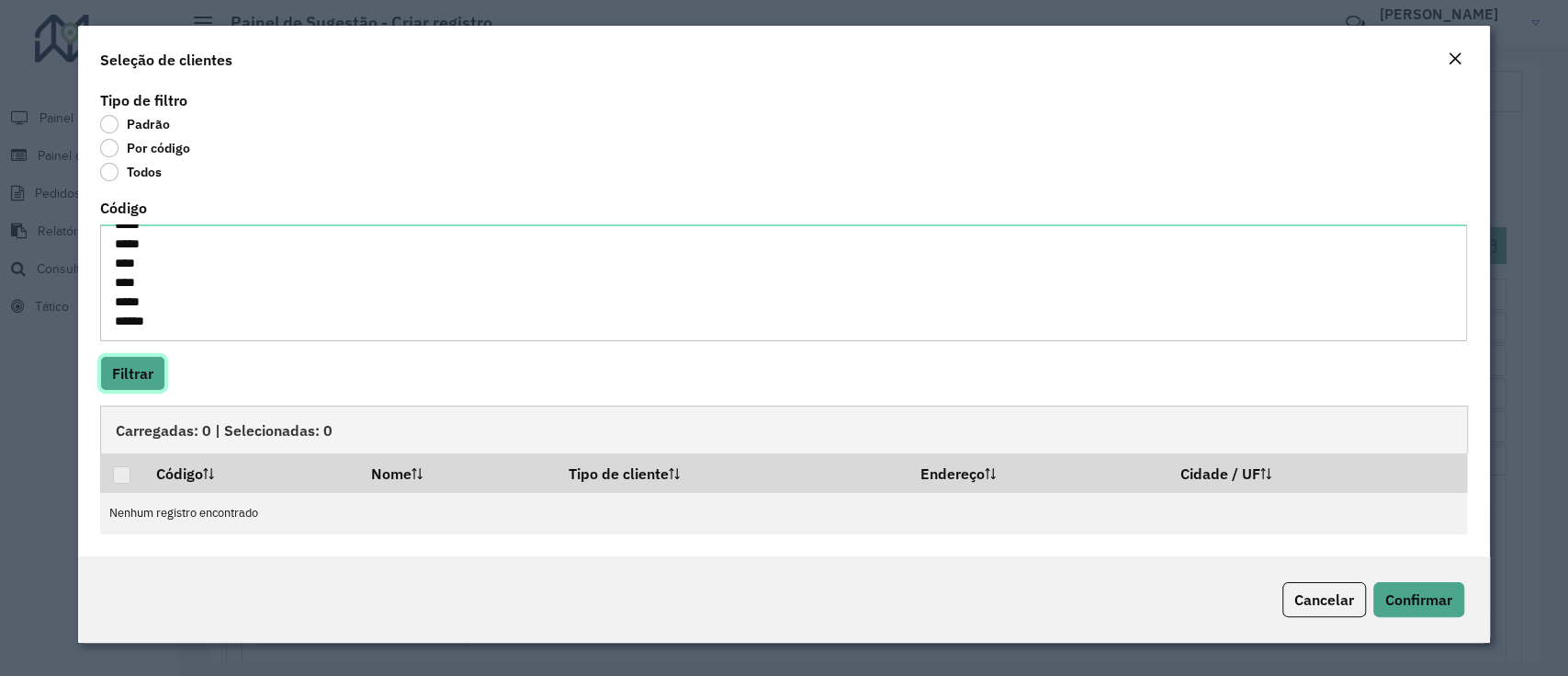
click at [131, 369] on button "Filtrar" at bounding box center [132, 373] width 65 height 35
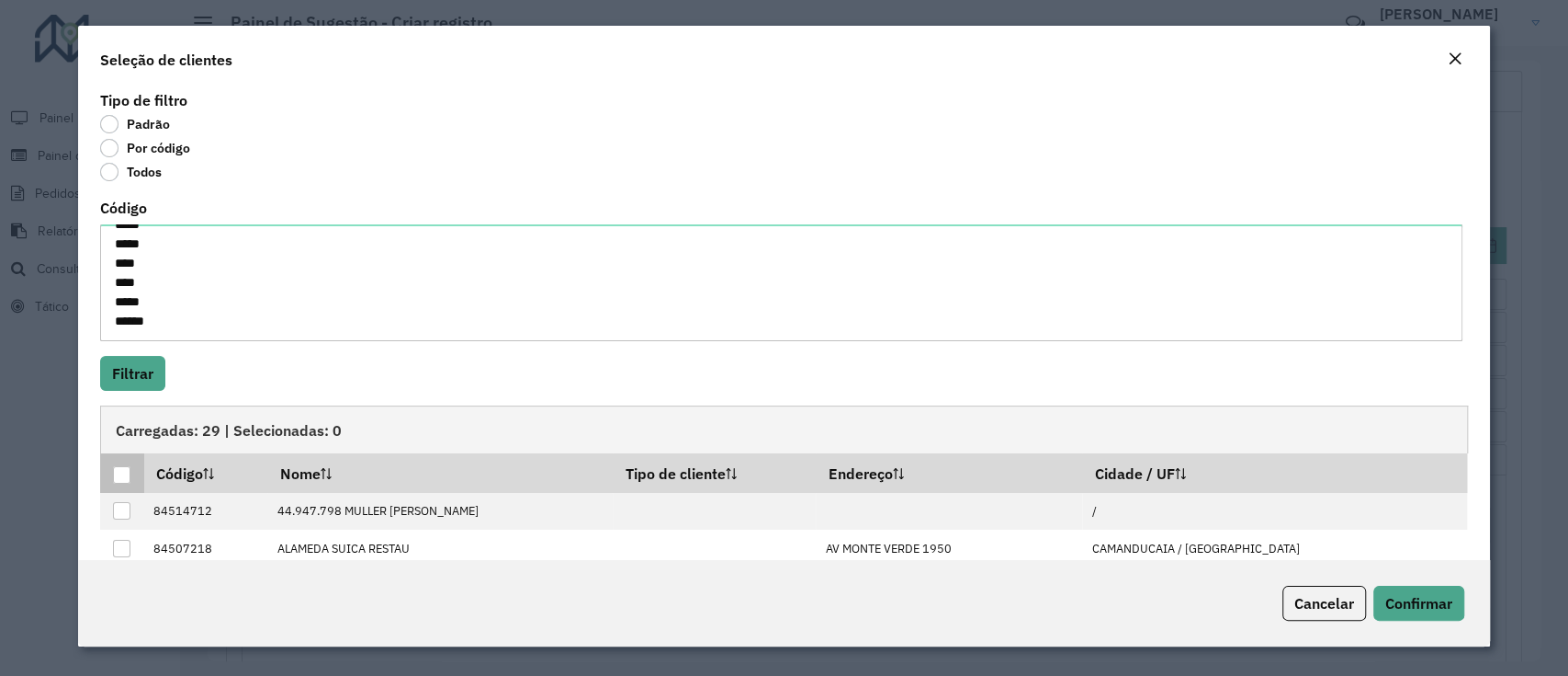
click at [117, 479] on div at bounding box center [121, 474] width 17 height 17
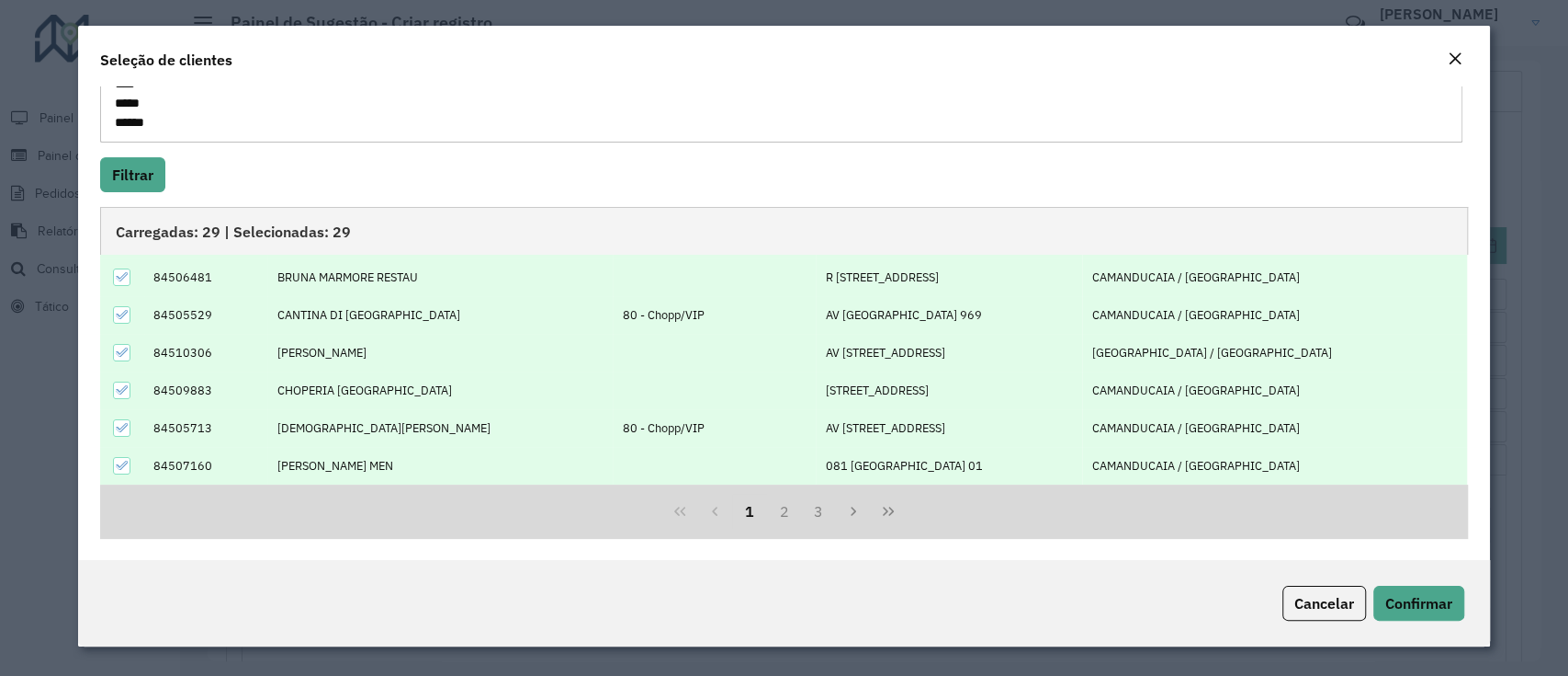
scroll to position [185, 0]
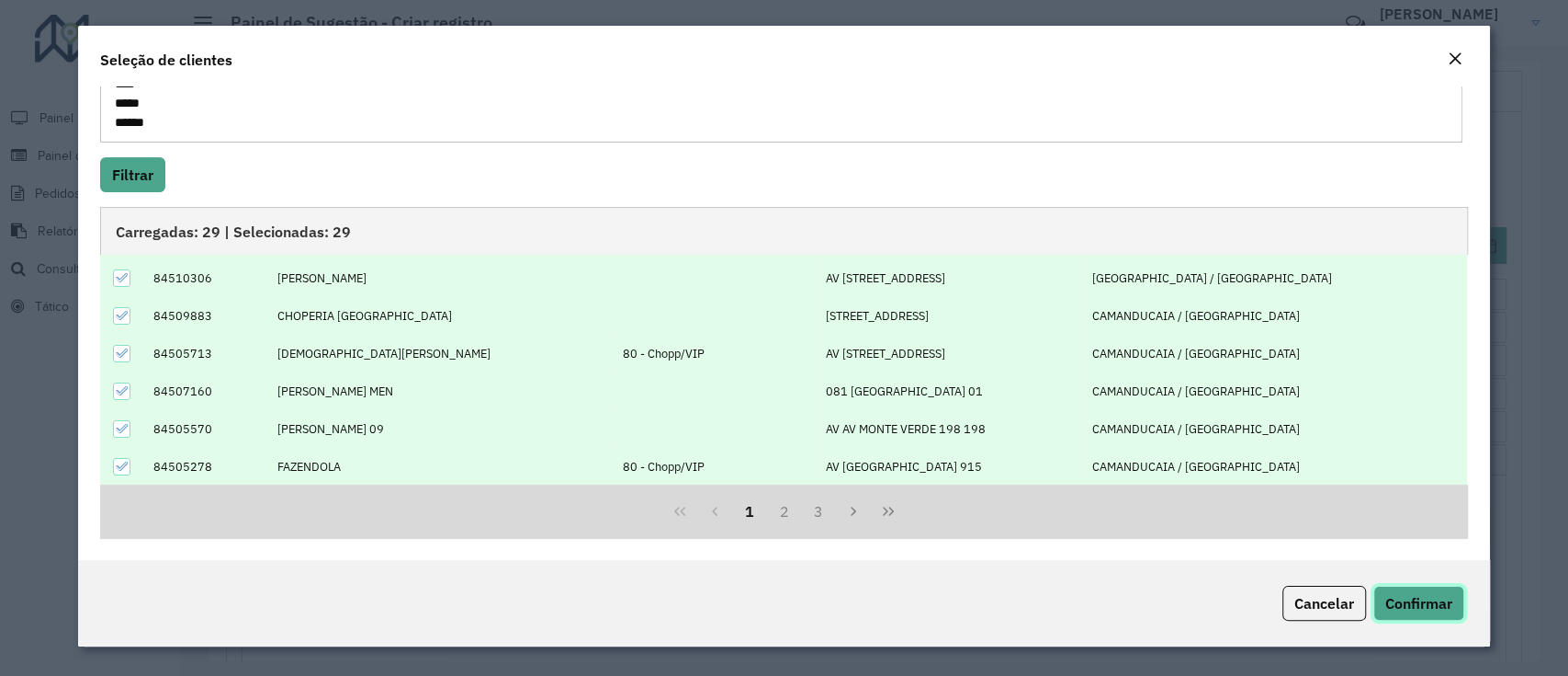
click at [1449, 602] on span "Confirmar" at bounding box center [1418, 602] width 67 height 18
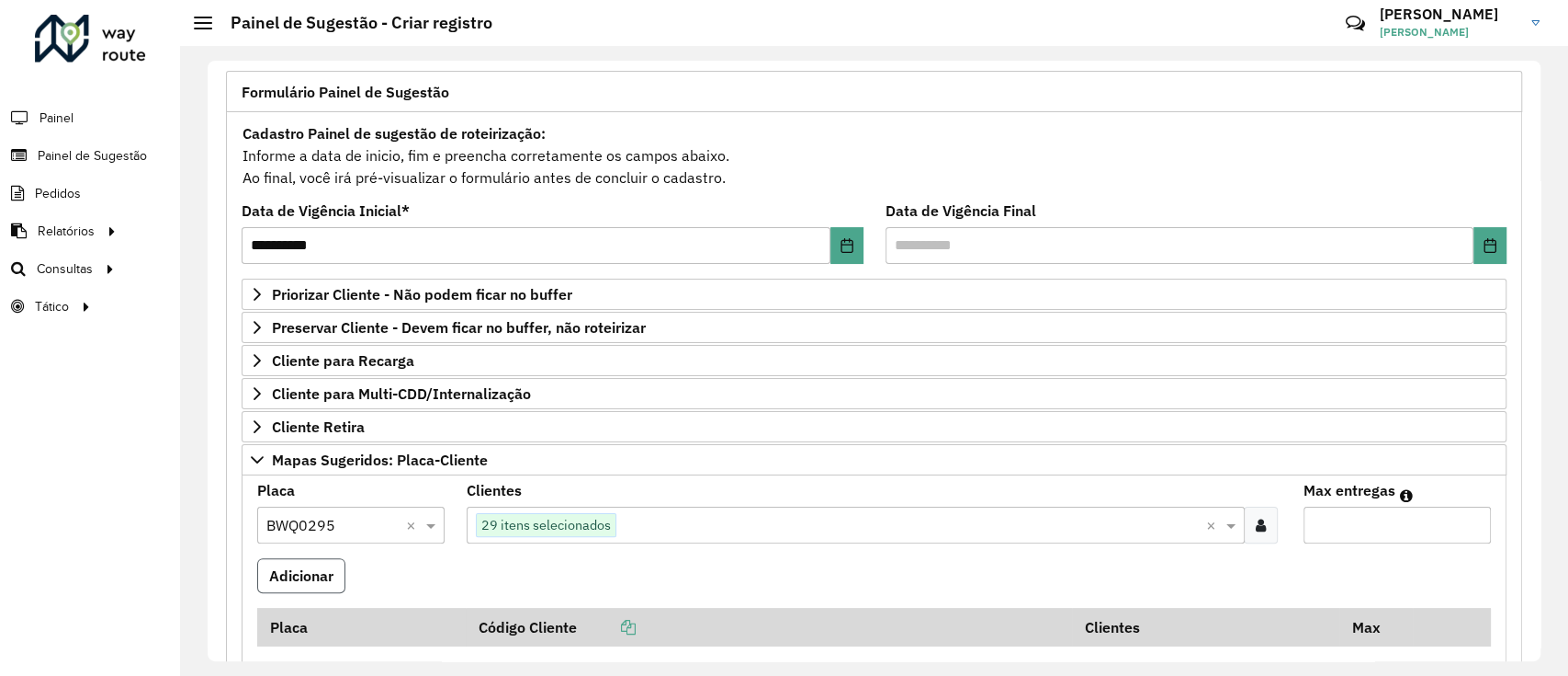
click at [272, 562] on button "Adicionar" at bounding box center [301, 575] width 88 height 35
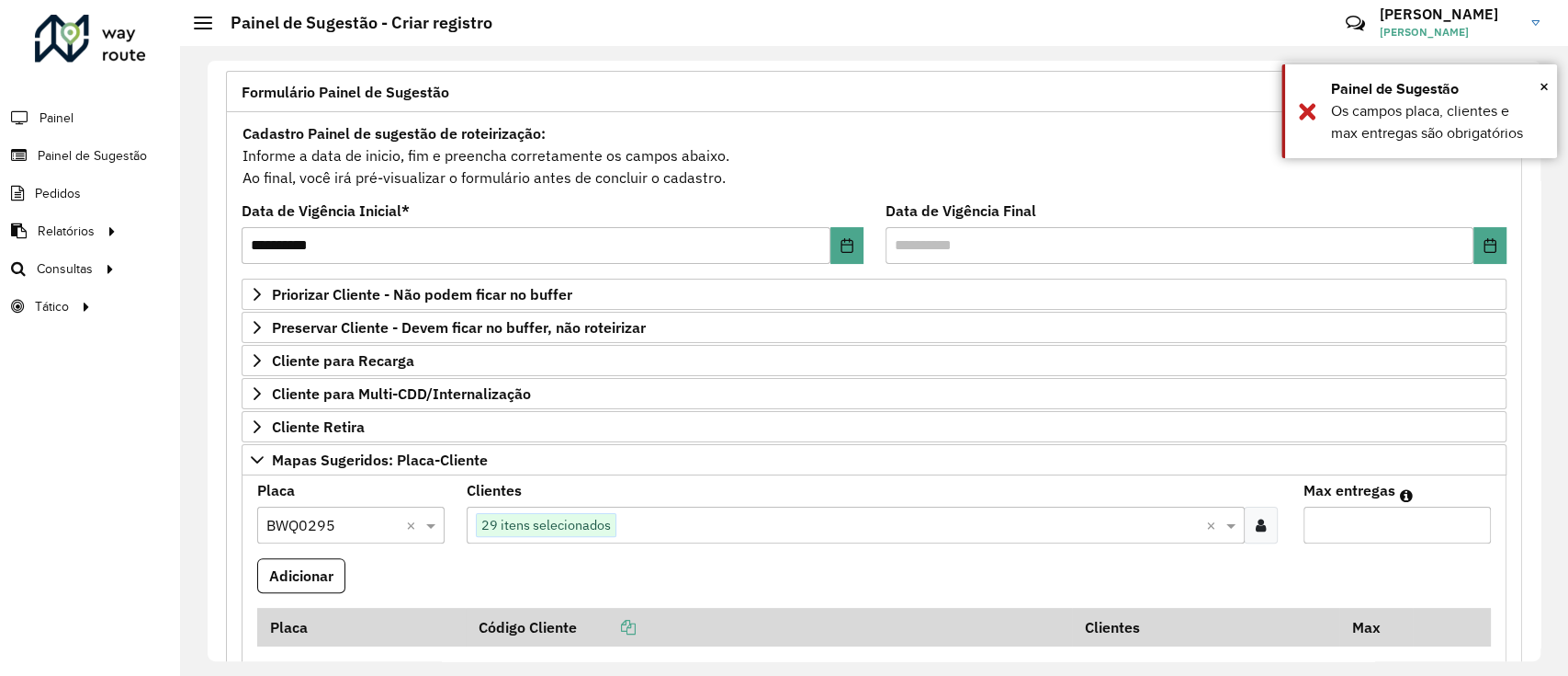
click at [149, 535] on div "Roteirizador AmbevTech Painel Painel de Sugestão Pedidos Relatórios Clientes Cl…" at bounding box center [90, 338] width 180 height 676
click at [1542, 79] on span "×" at bounding box center [1544, 86] width 9 height 20
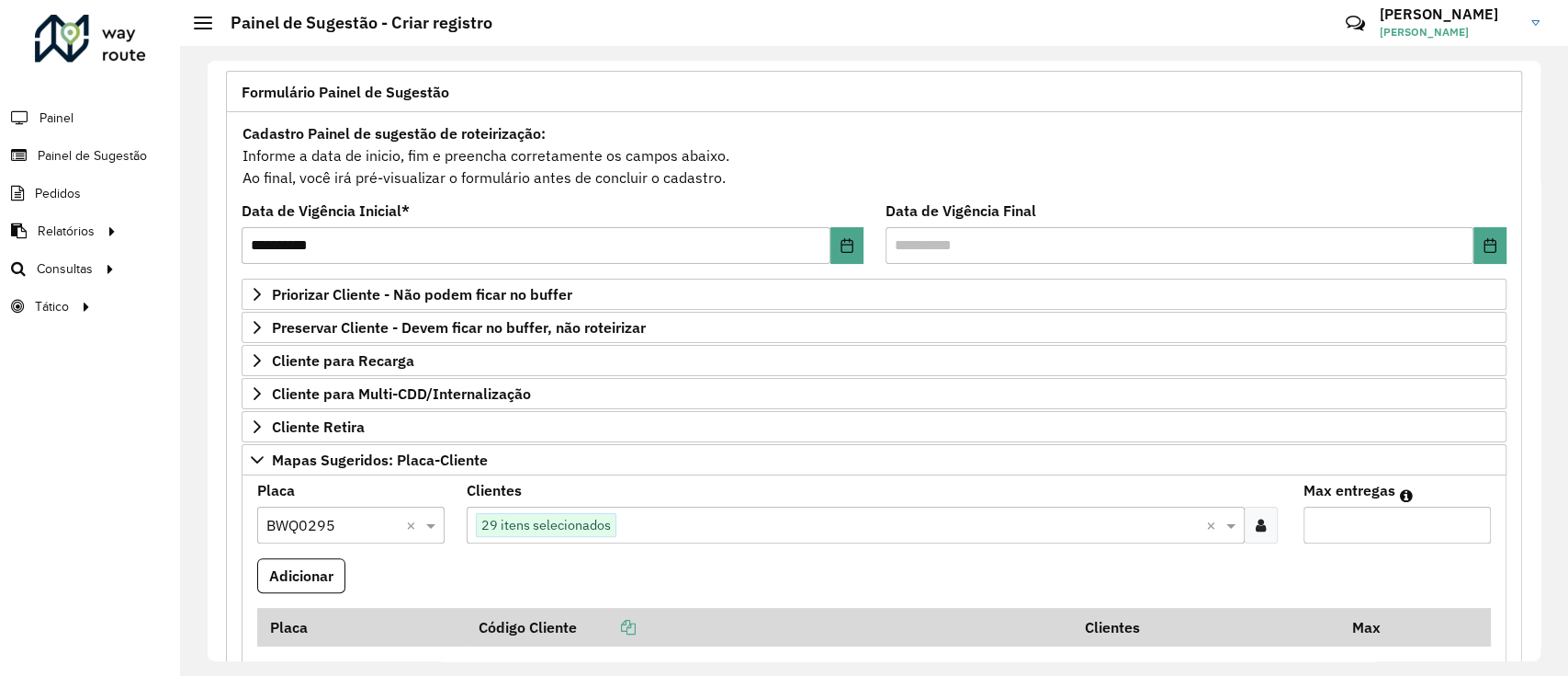
click at [1376, 531] on input "Max entregas" at bounding box center [1398, 525] width 187 height 37
type input "**"
drag, startPoint x: 315, startPoint y: 557, endPoint x: 312, endPoint y: 566, distance: 9.5
click at [315, 558] on button "Adicionar" at bounding box center [301, 575] width 88 height 35
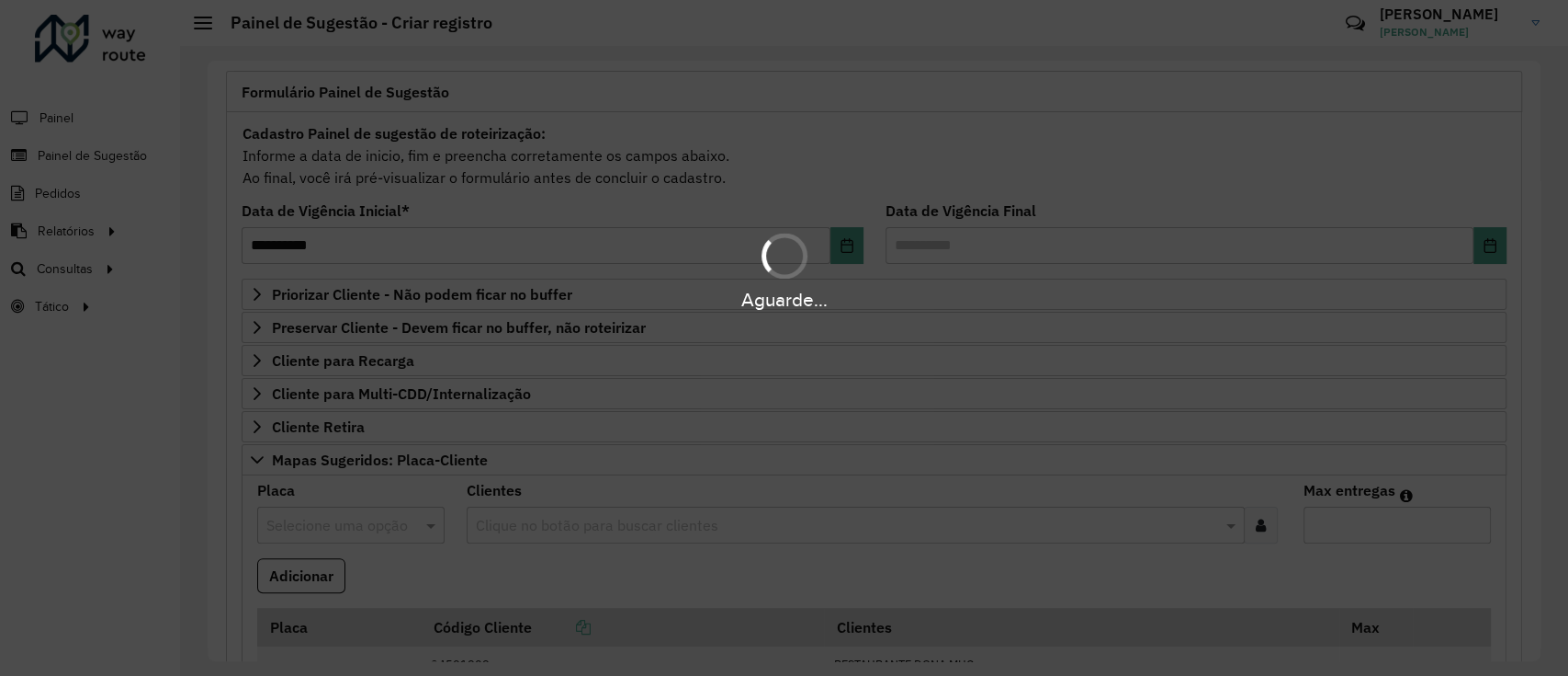
click at [88, 511] on div "Aguarde..." at bounding box center [784, 338] width 1568 height 676
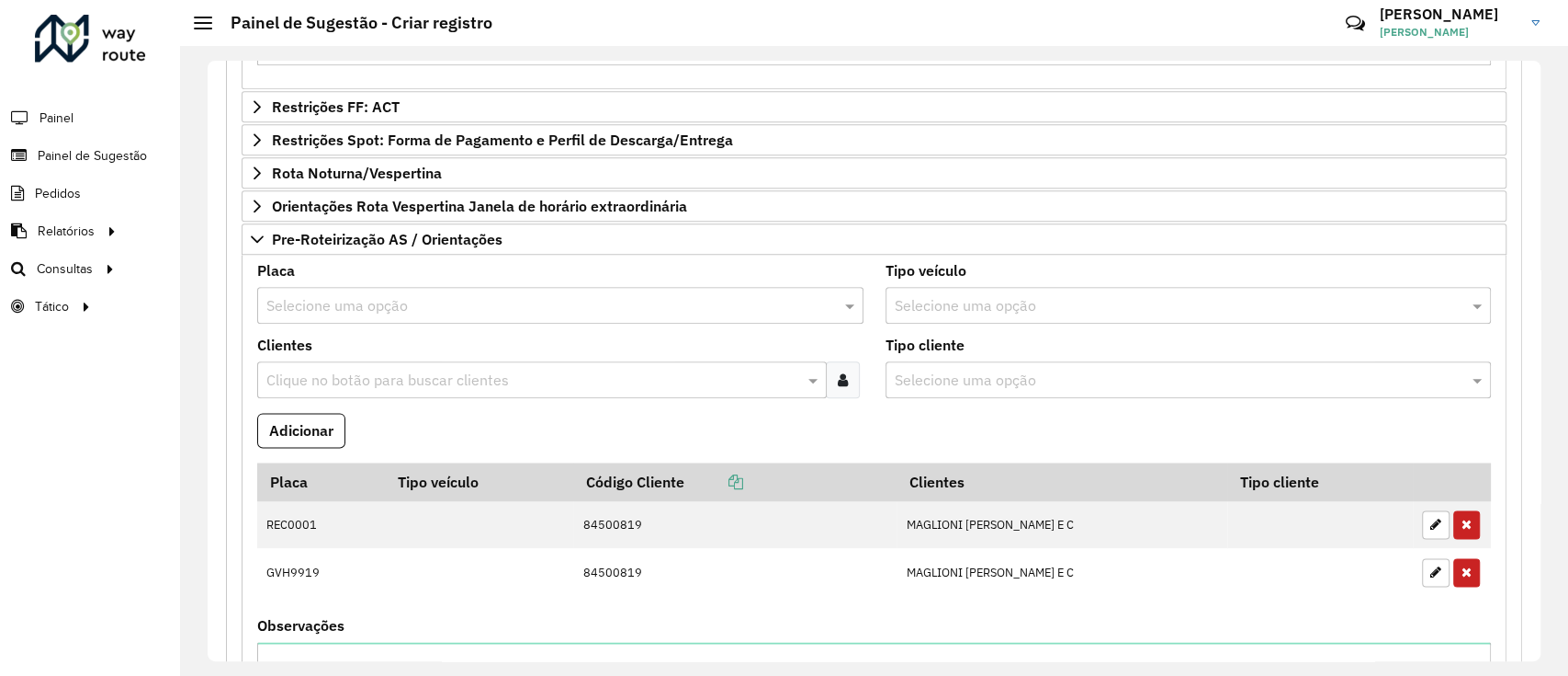
scroll to position [1729, 0]
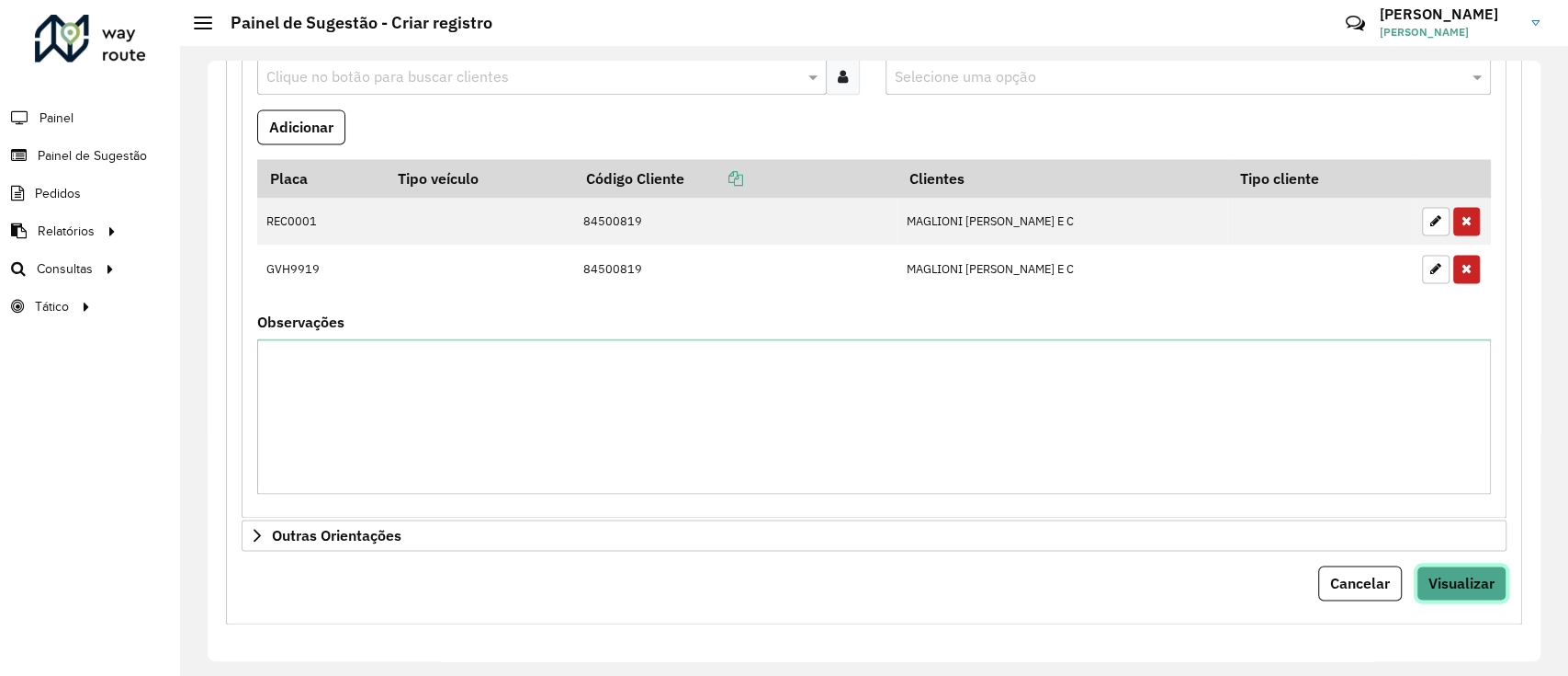
click at [1453, 589] on button "Visualizar" at bounding box center [1461, 582] width 90 height 35
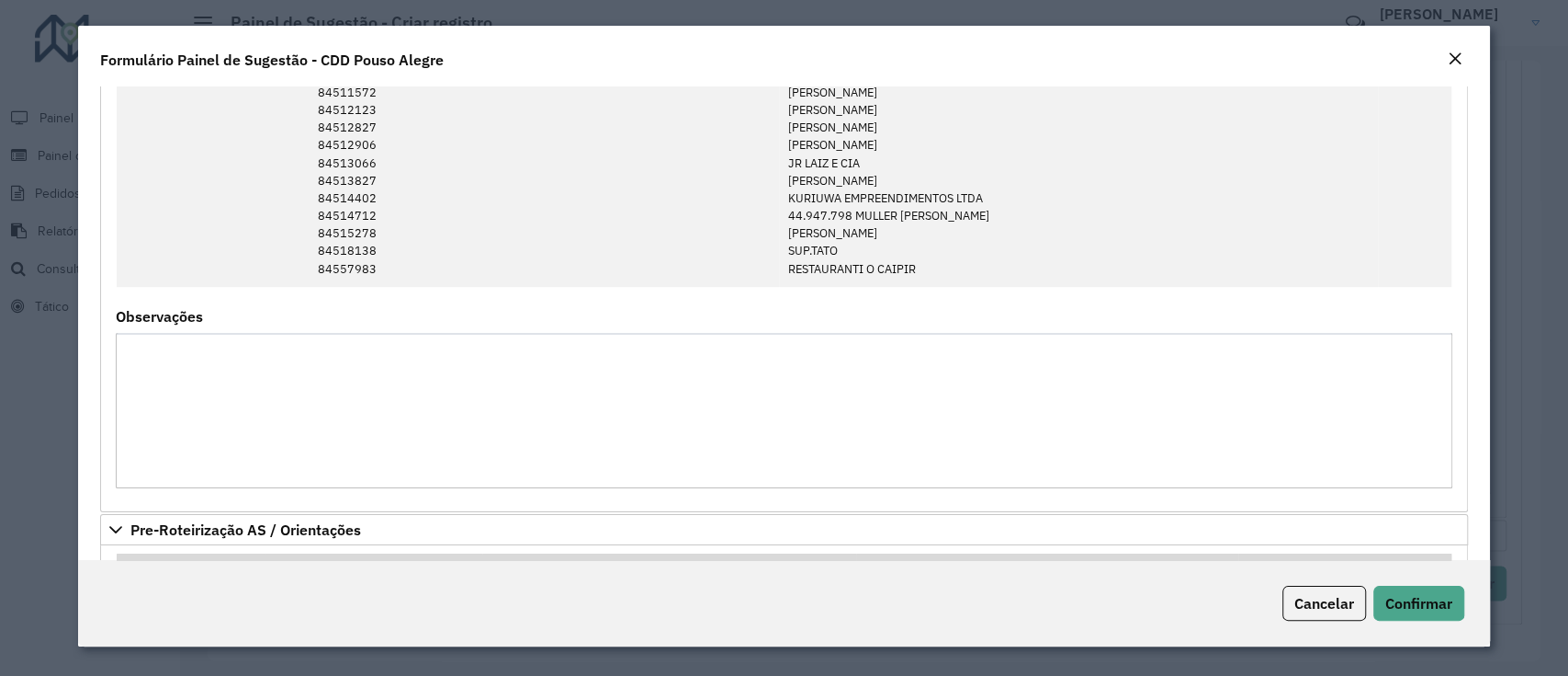
scroll to position [844, 0]
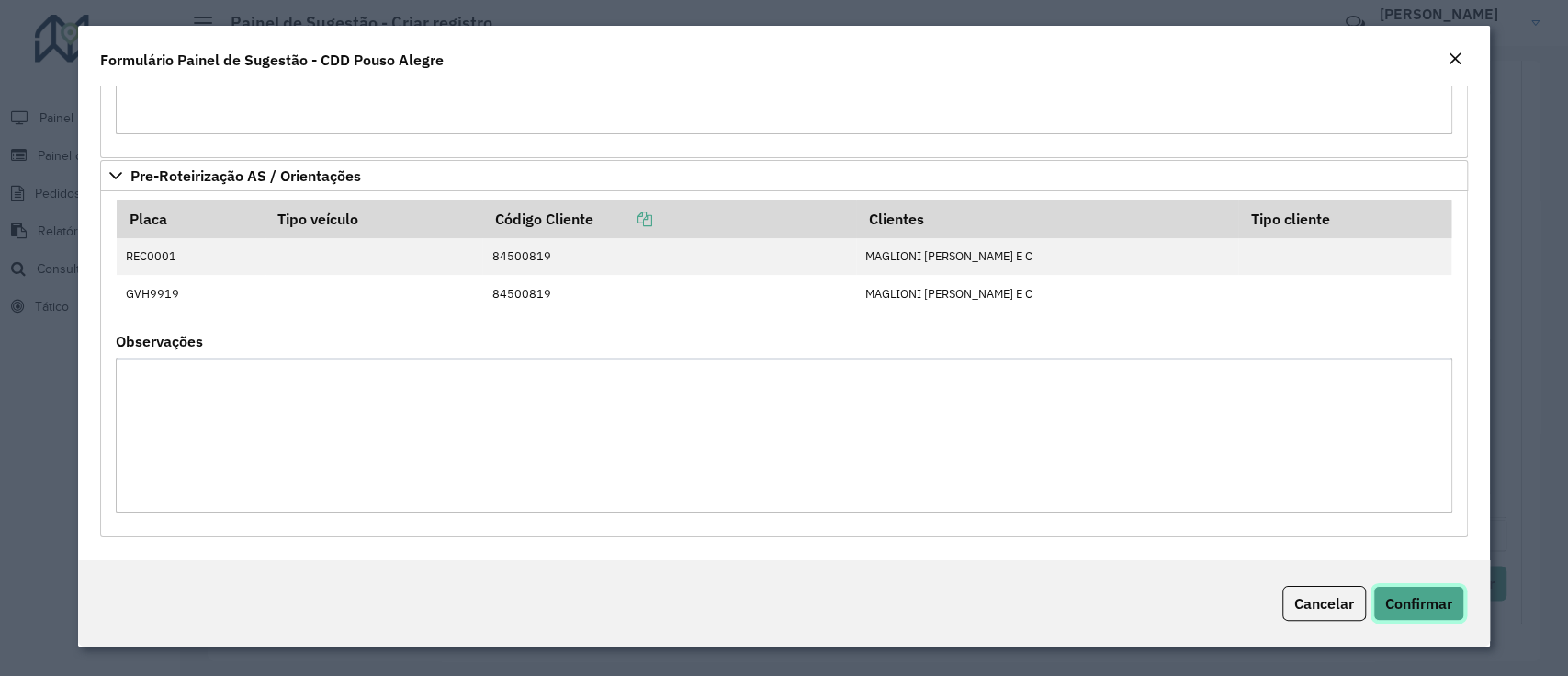
click at [1403, 603] on span "Confirmar" at bounding box center [1418, 602] width 67 height 18
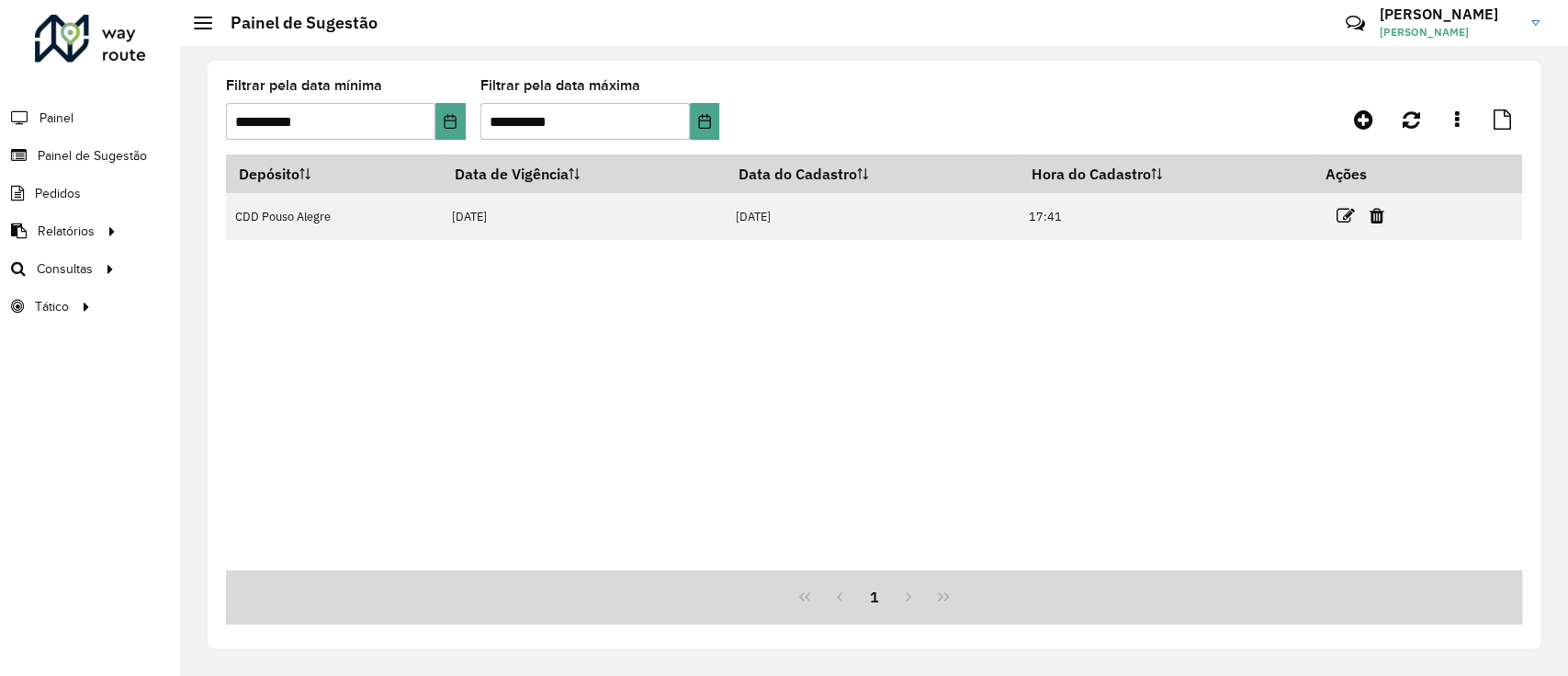
click at [1070, 364] on div "Depósito Data de Vigência Data do Cadastro Hora do Cadastro Ações CDD Pouso Ale…" at bounding box center [874, 362] width 1296 height 416
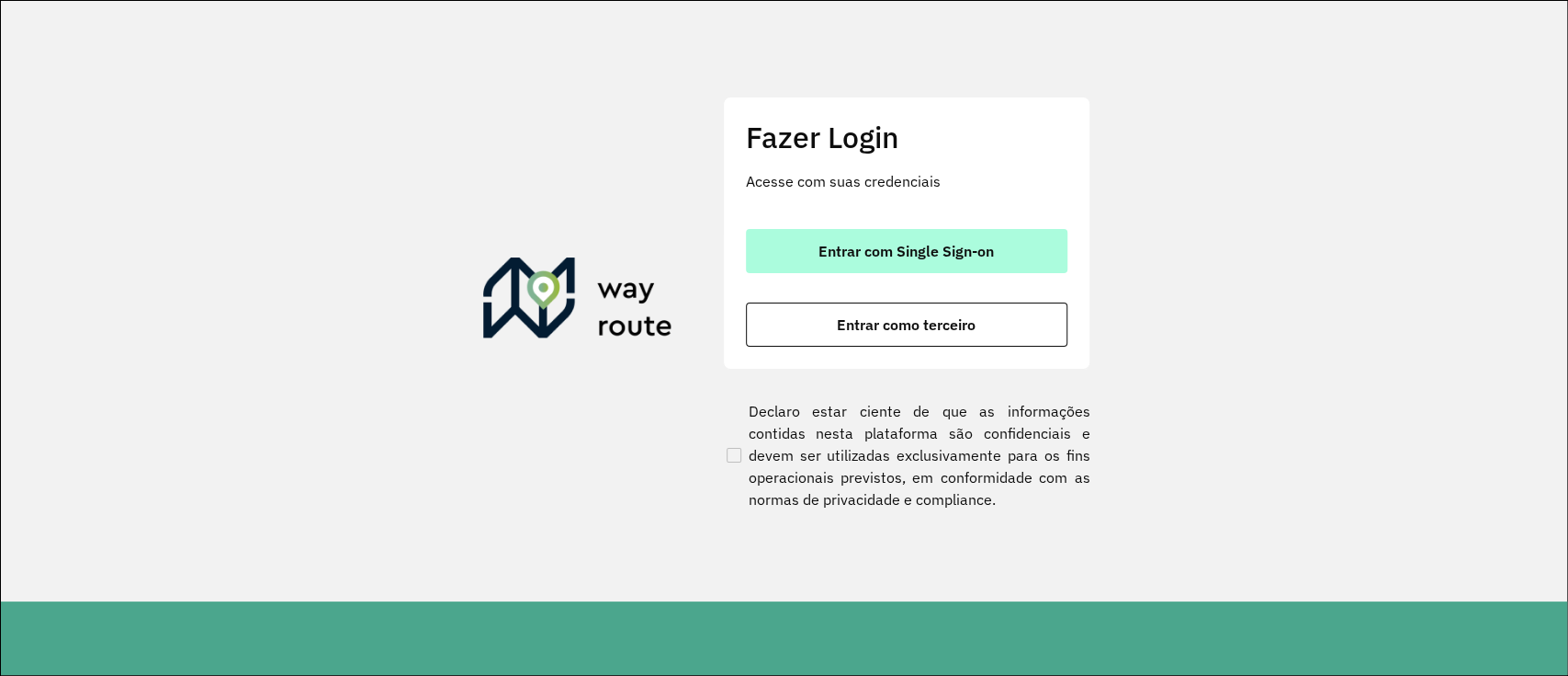
click at [897, 251] on span "Entrar com Single Sign-on" at bounding box center [906, 251] width 175 height 15
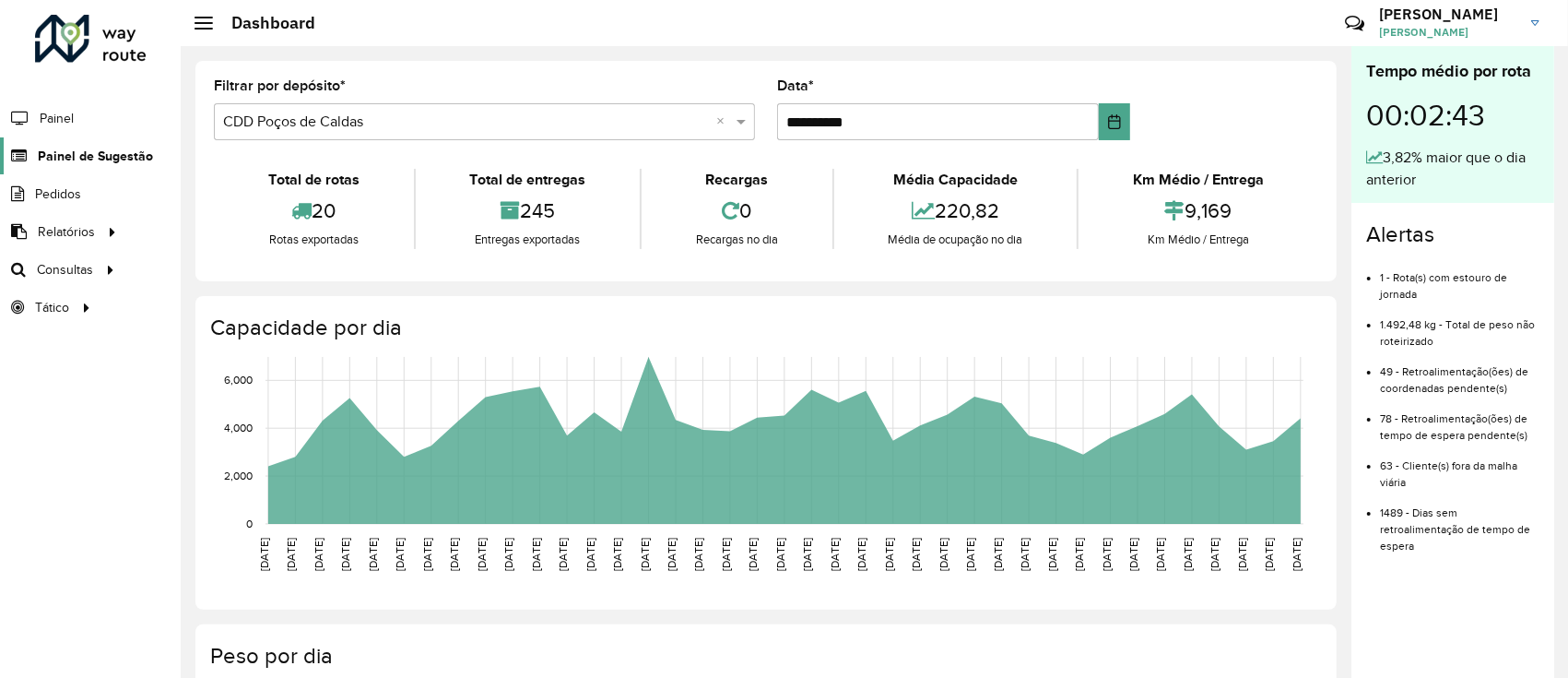
click at [59, 159] on span "Painel de Sugestão" at bounding box center [95, 156] width 115 height 19
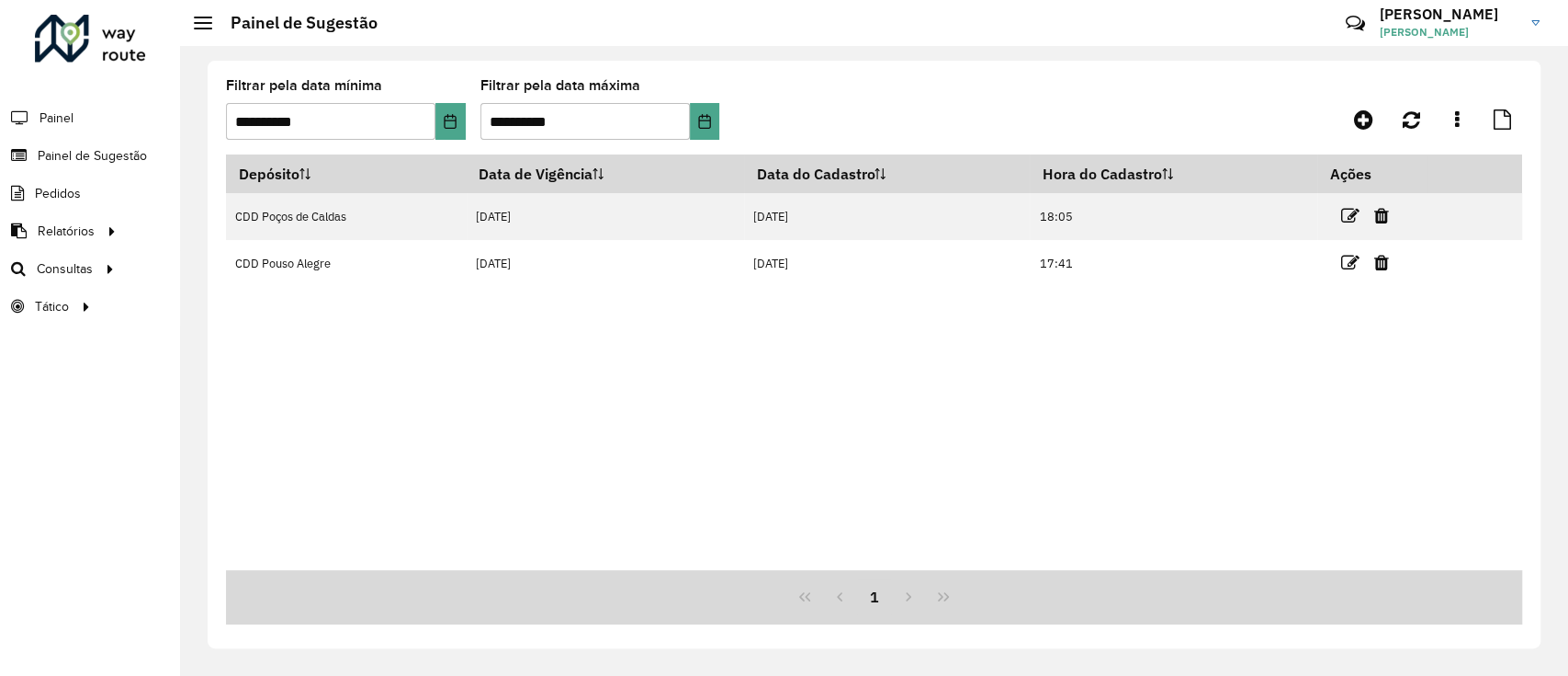
click at [568, 471] on div "Depósito Data de Vigência Data do Cadastro Hora do Cadastro Ações CDD Poços de …" at bounding box center [874, 362] width 1296 height 416
click at [1066, 113] on formly-group "**********" at bounding box center [705, 116] width 958 height 76
click at [1063, 98] on formly-group "**********" at bounding box center [705, 116] width 958 height 76
click at [962, 438] on div "Depósito Data de Vigência Data do Cadastro Hora do Cadastro Ações CDD Poços de …" at bounding box center [874, 362] width 1296 height 416
click at [683, 564] on div "Depósito Data de Vigência Data do Cadastro Hora do Cadastro Ações CDD Poços de …" at bounding box center [874, 362] width 1296 height 416
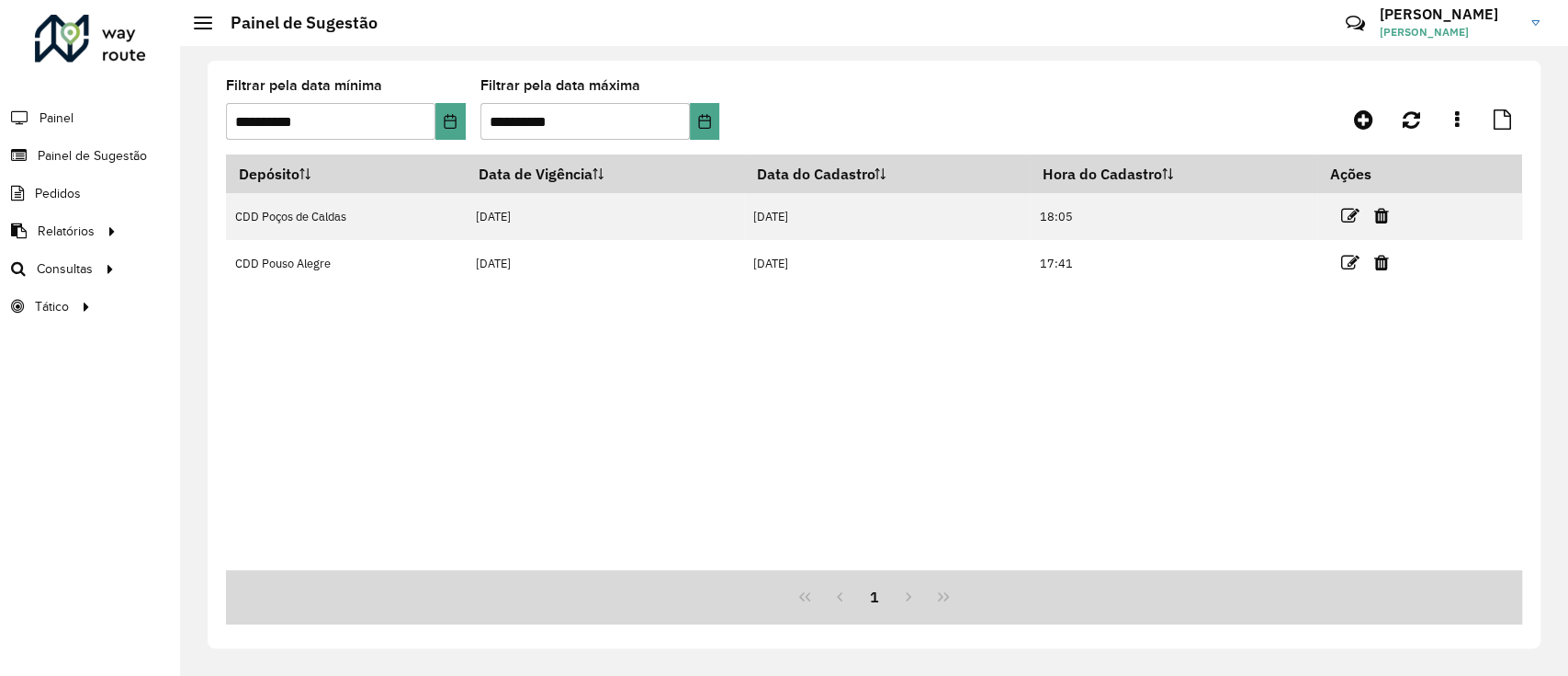
click at [961, 312] on div "Depósito Data de Vigência Data do Cadastro Hora do Cadastro Ações CDD Poços de …" at bounding box center [874, 362] width 1296 height 416
